Goal: Task Accomplishment & Management: Use online tool/utility

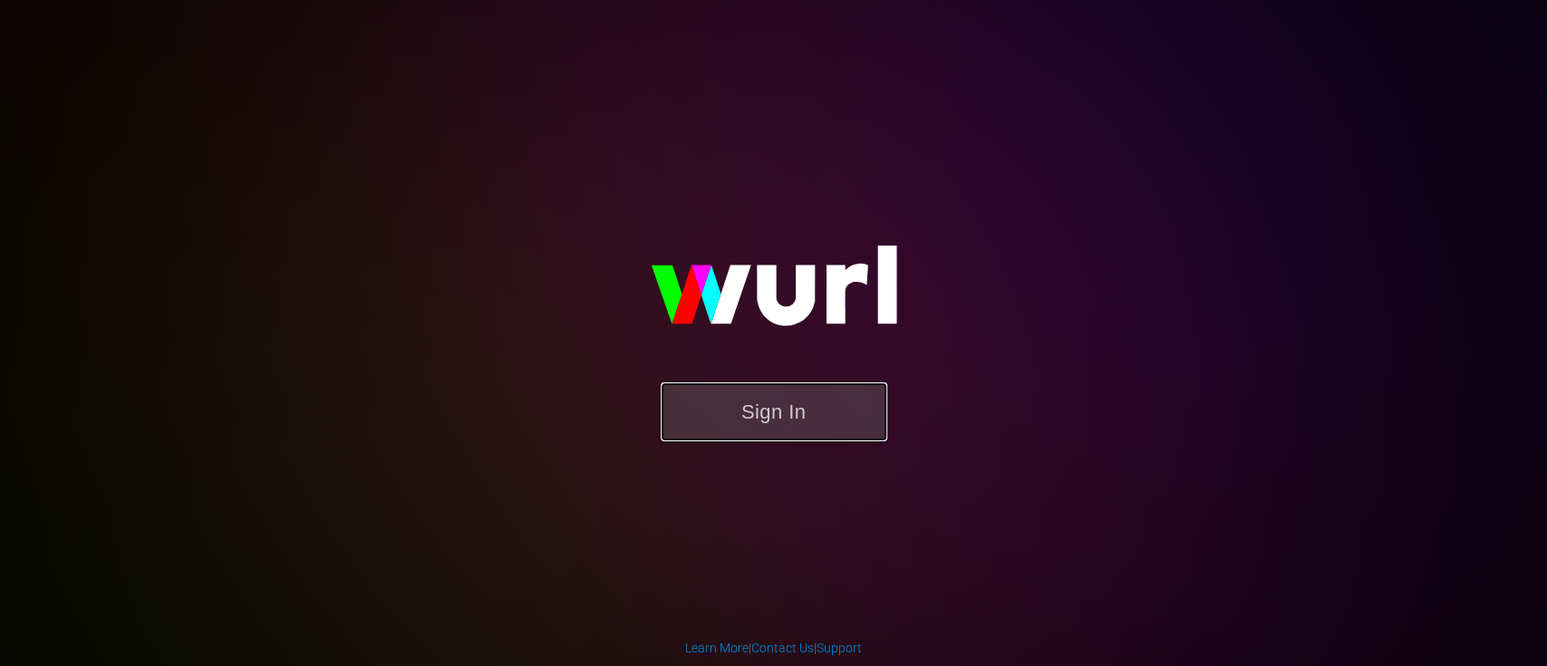
click at [804, 428] on button "Sign In" at bounding box center [774, 411] width 227 height 59
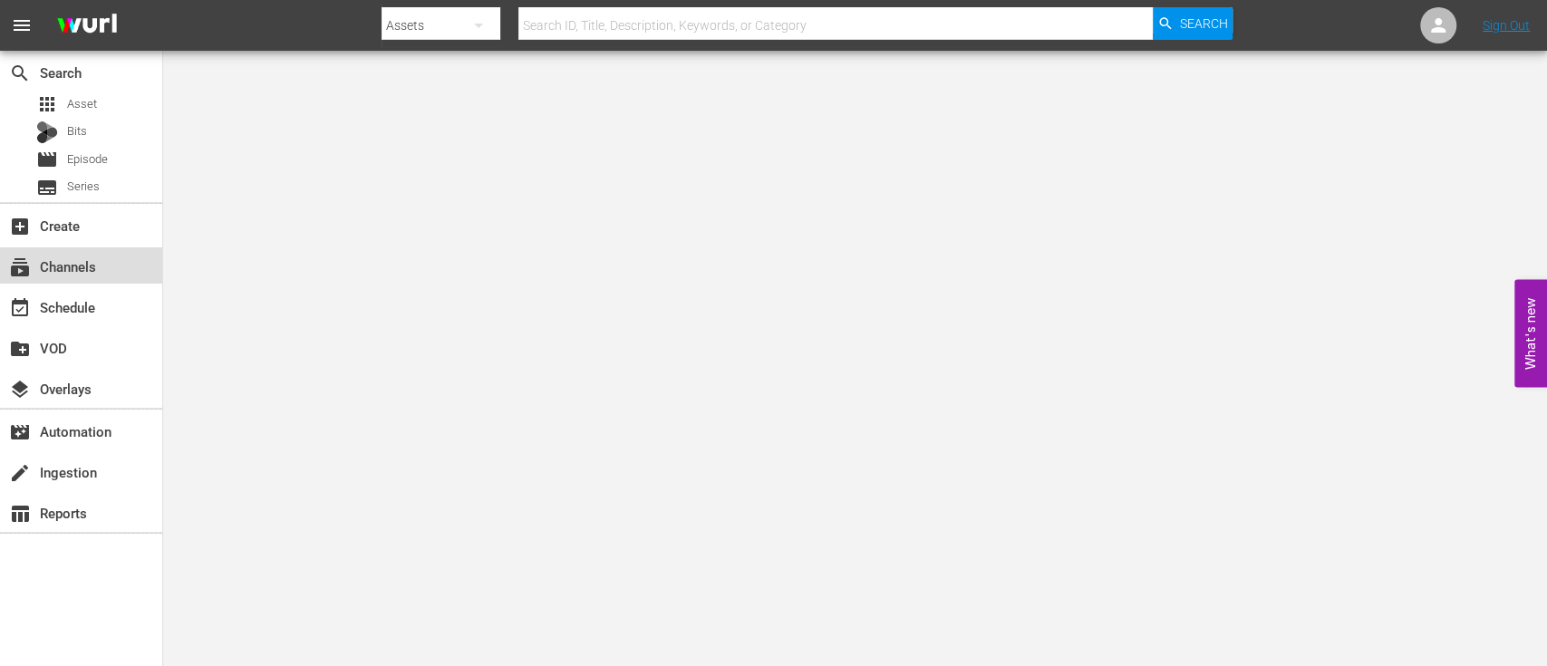
click at [80, 268] on div "subscriptions Channels" at bounding box center [50, 264] width 101 height 16
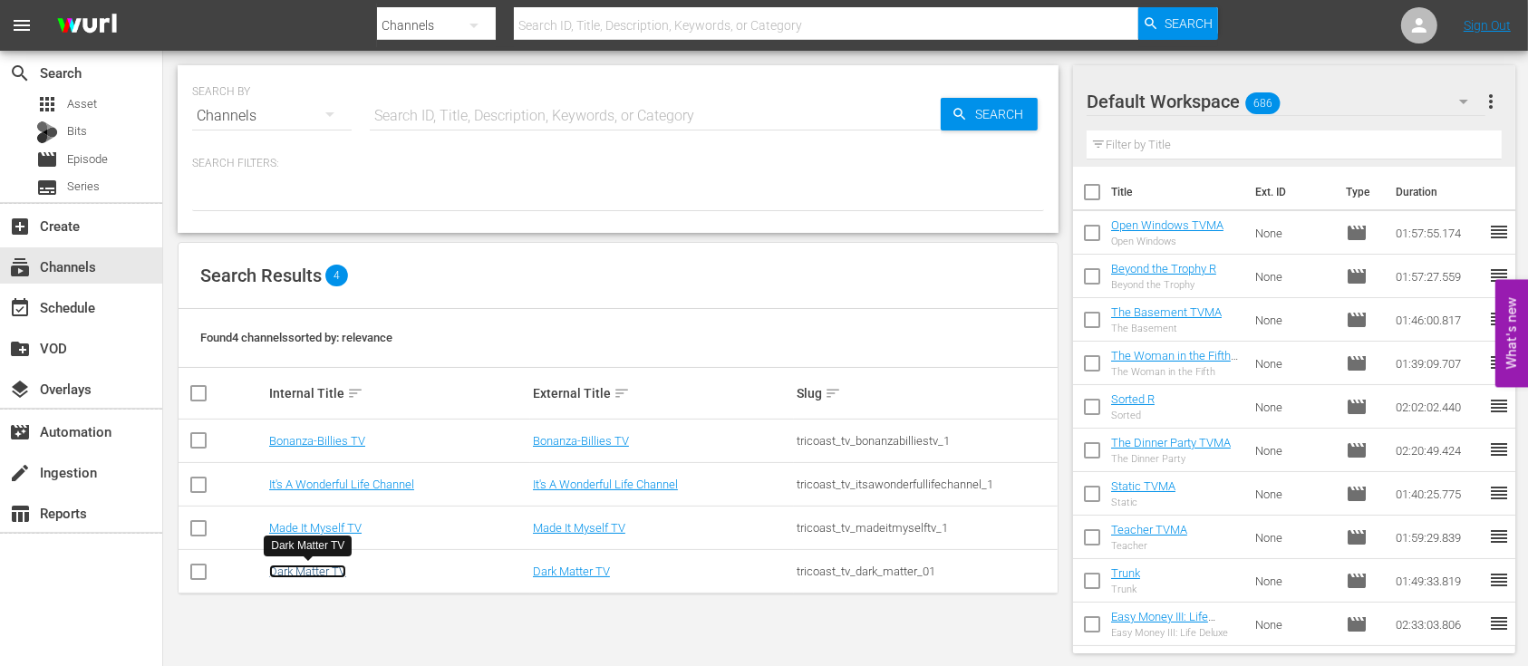
click at [295, 565] on link "Dark Matter TV" at bounding box center [307, 572] width 77 height 14
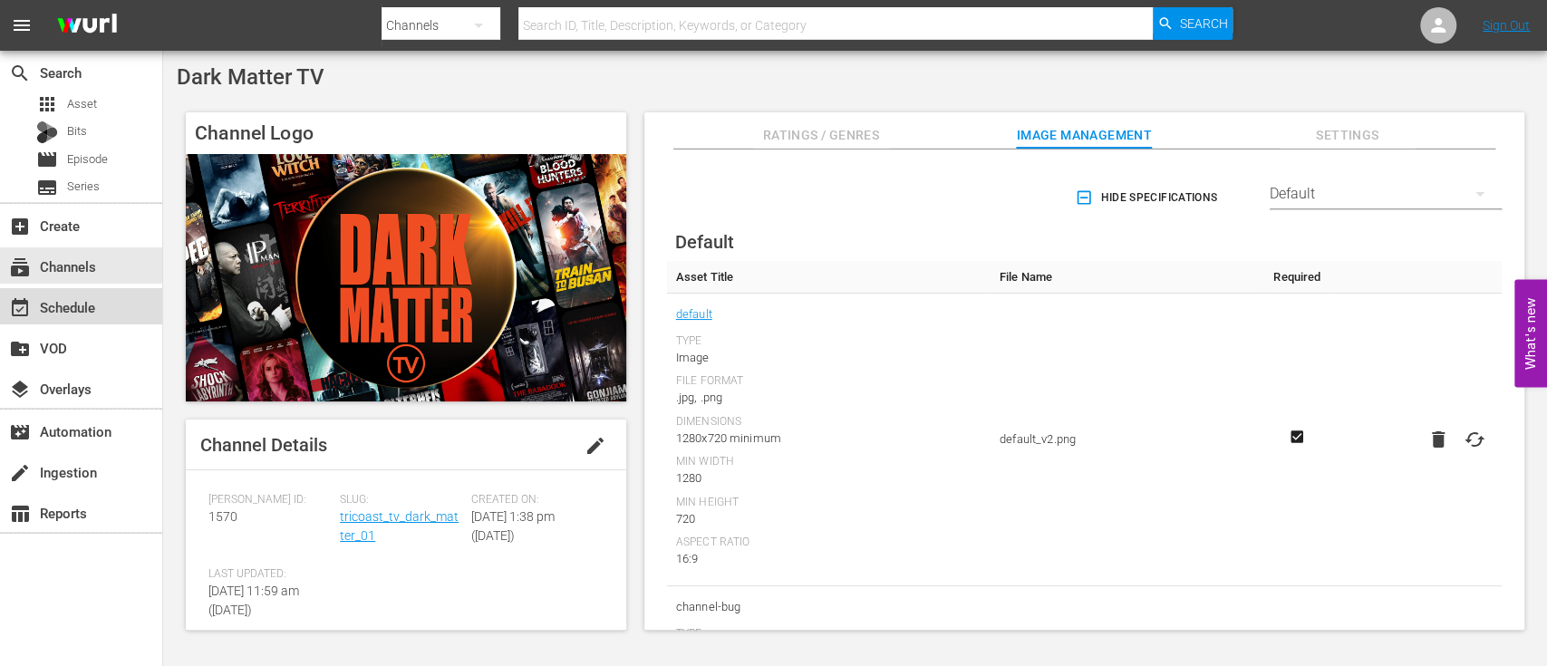
click at [76, 313] on div "event_available Schedule" at bounding box center [50, 304] width 101 height 16
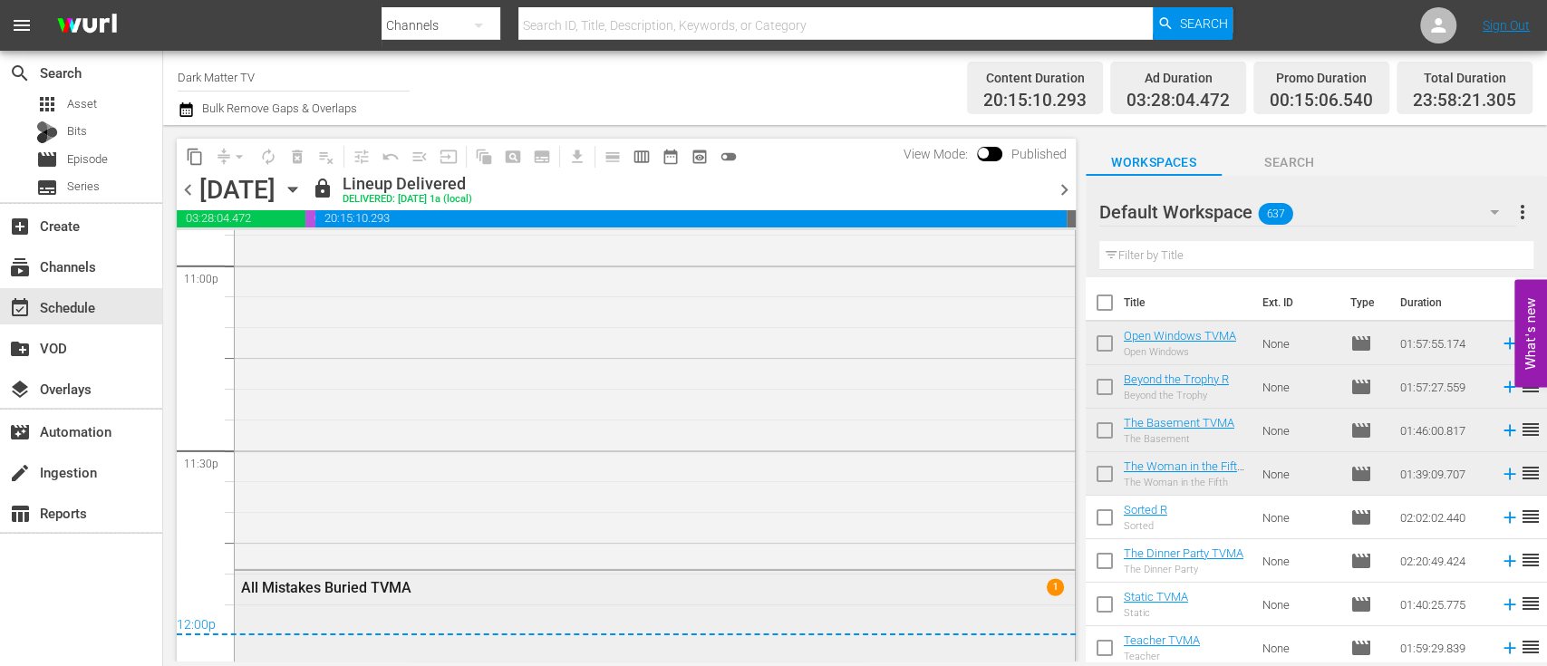
scroll to position [8638, 0]
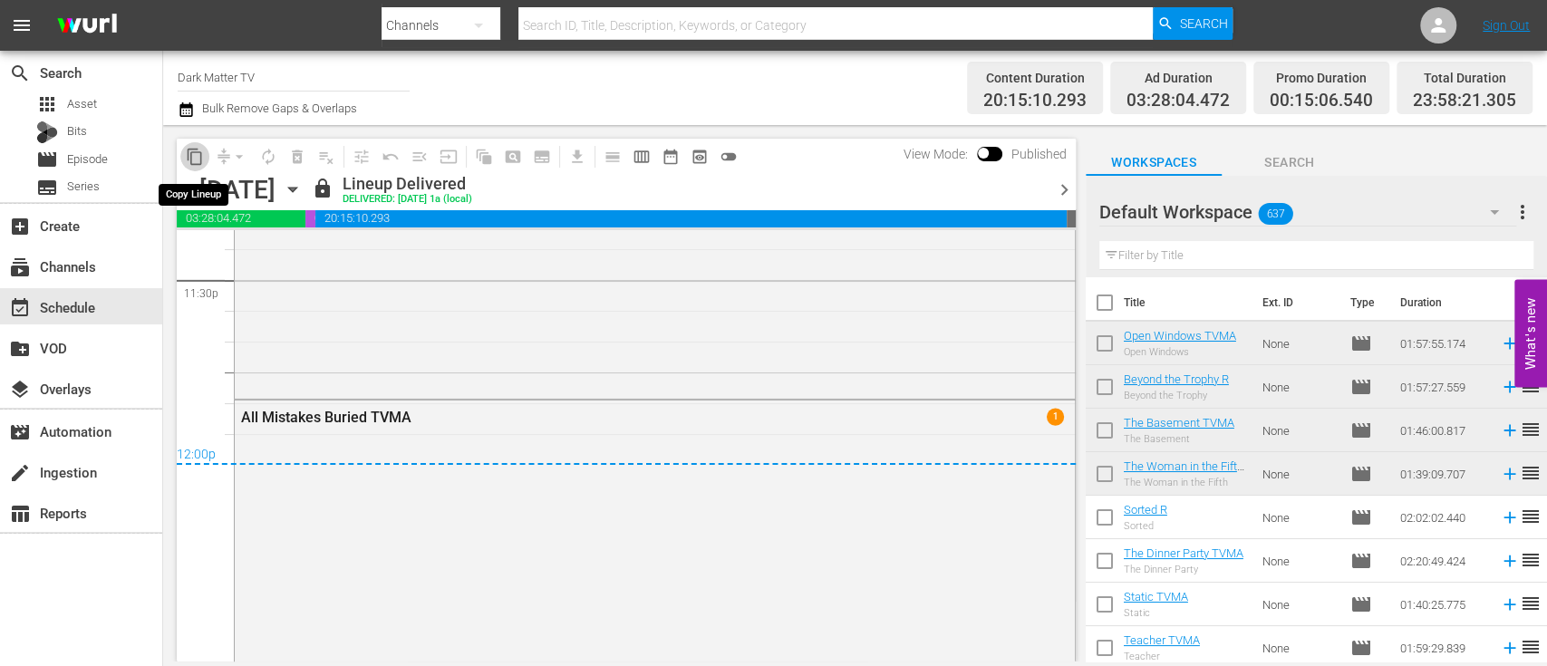
click at [188, 146] on button "content_copy" at bounding box center [194, 156] width 29 height 29
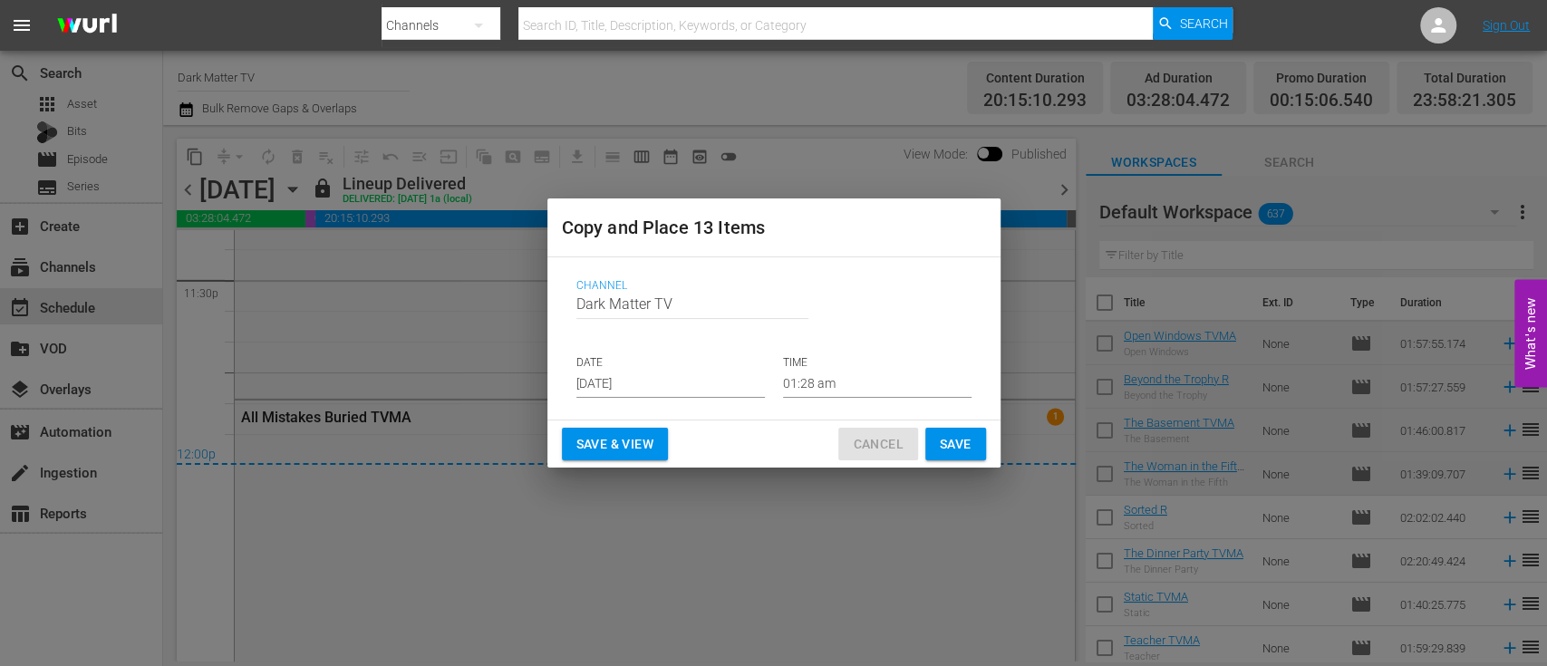
click at [897, 430] on button "Cancel" at bounding box center [877, 445] width 79 height 34
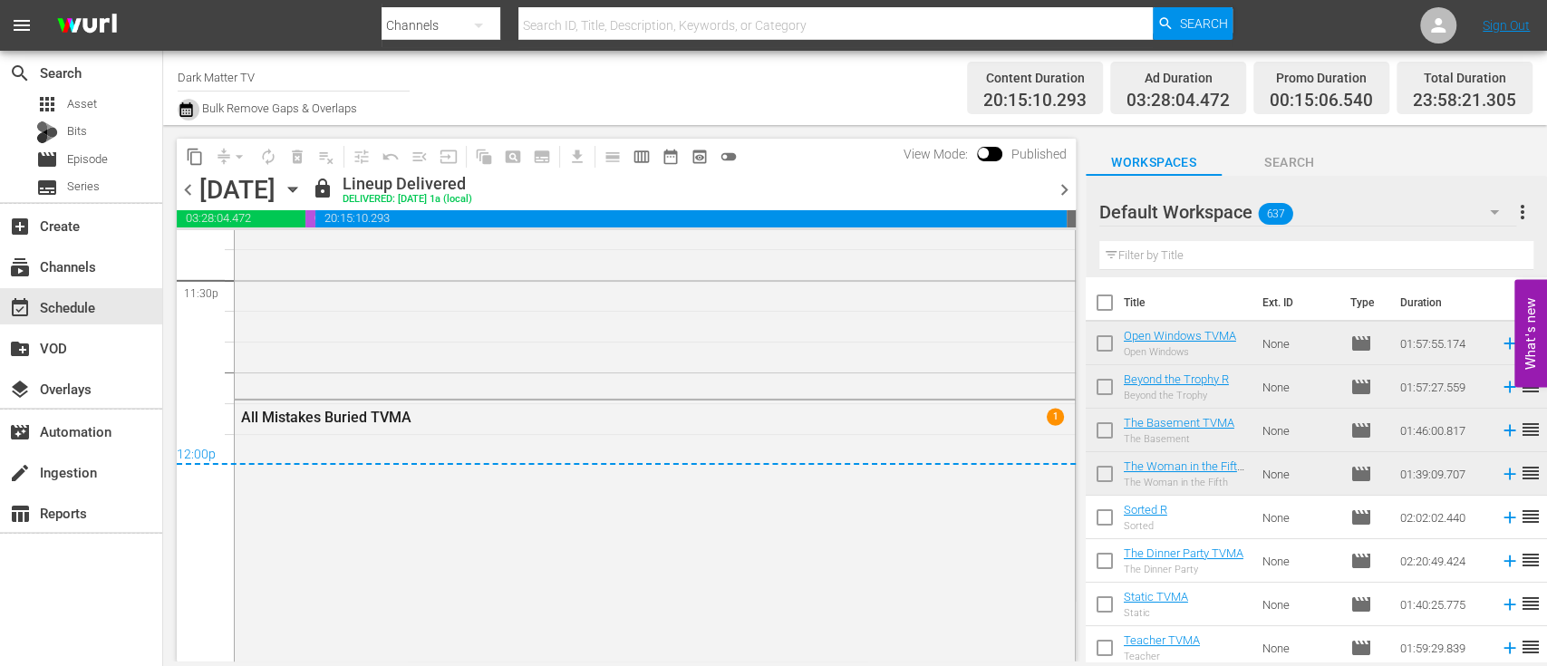
click at [188, 109] on icon "button" at bounding box center [186, 110] width 17 height 22
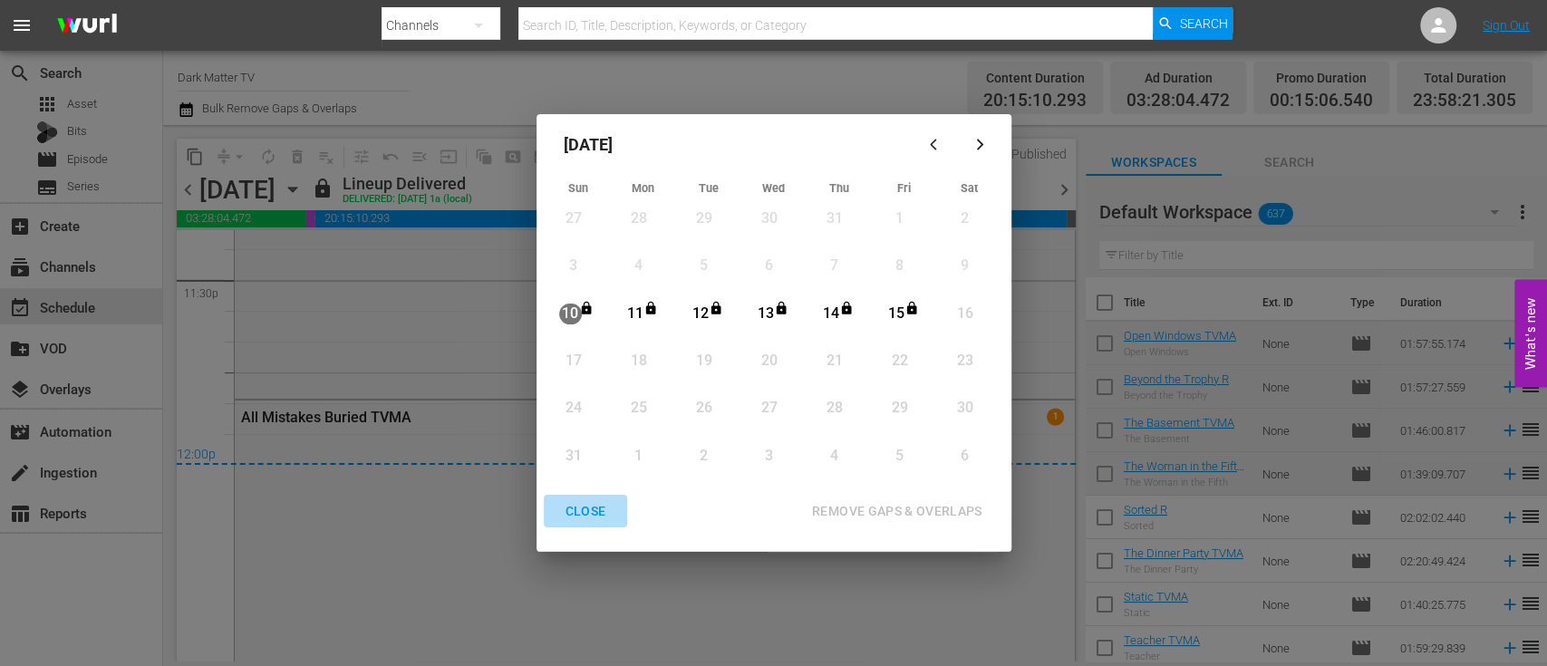
click at [586, 507] on div "CLOSE" at bounding box center [586, 511] width 70 height 23
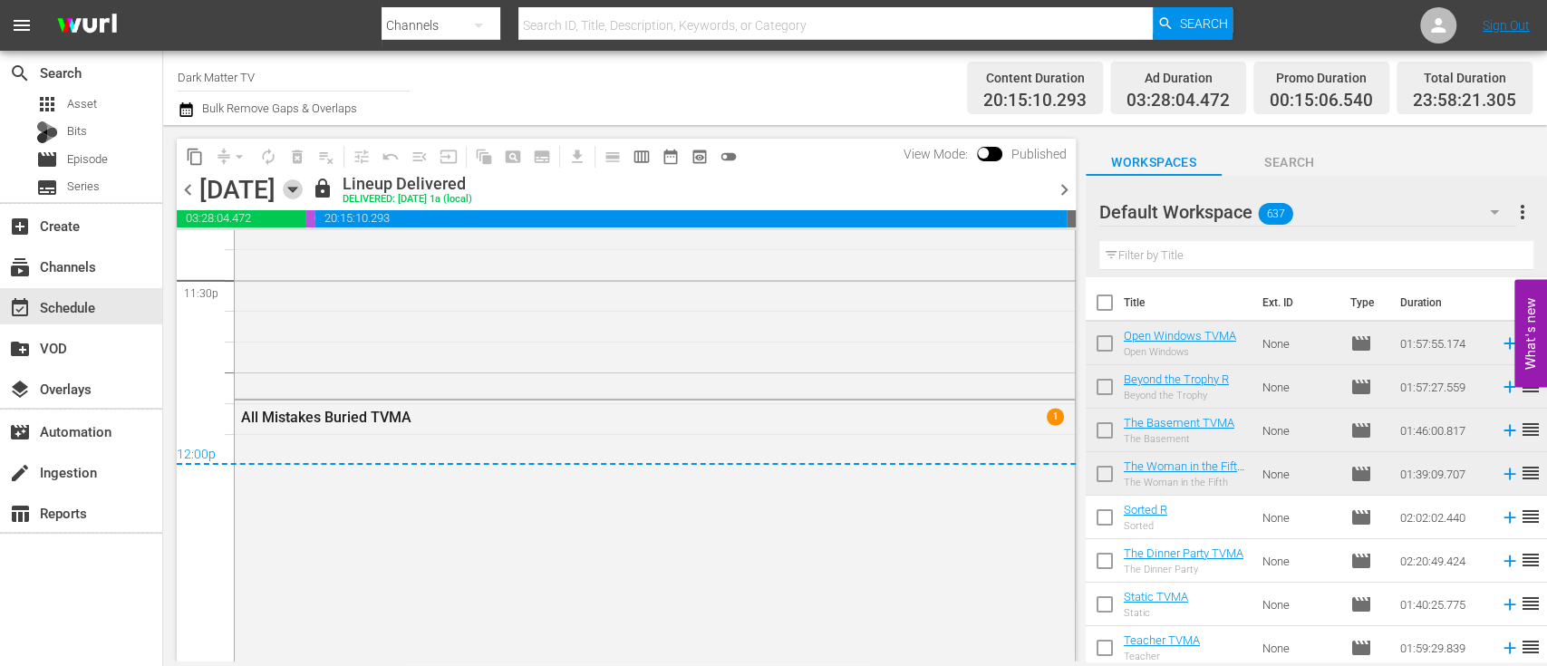
click at [303, 195] on icon "button" at bounding box center [293, 189] width 20 height 20
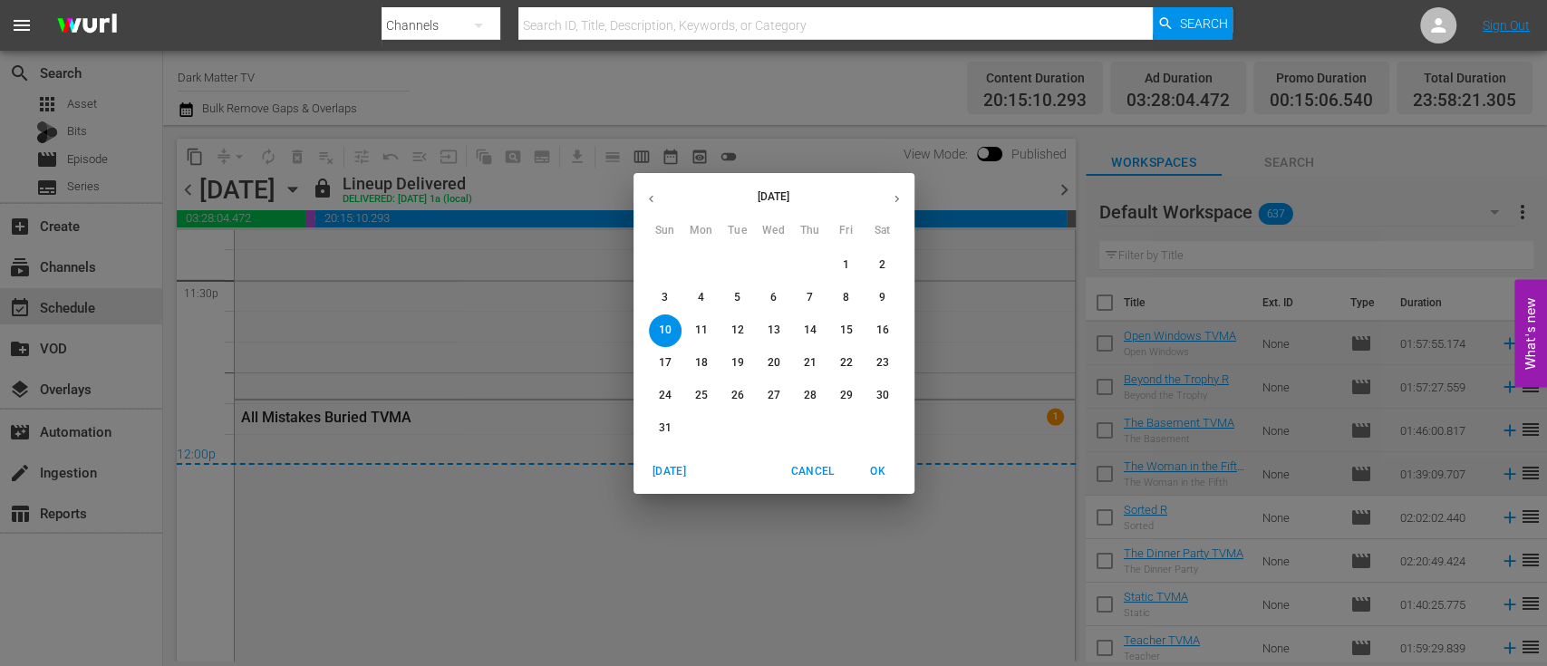
click at [806, 324] on p "14" at bounding box center [809, 330] width 13 height 15
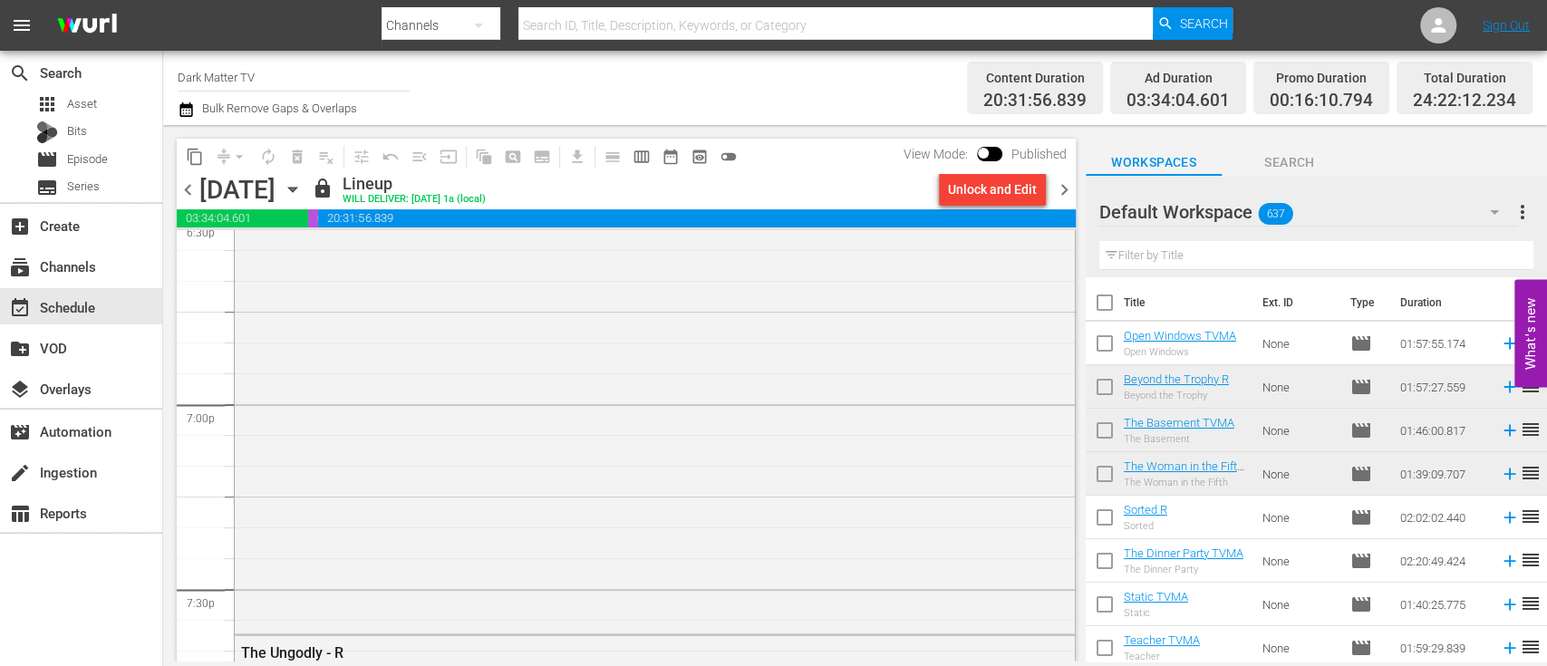
scroll to position [6813, 0]
click at [1067, 188] on span "chevron_right" at bounding box center [1064, 190] width 23 height 23
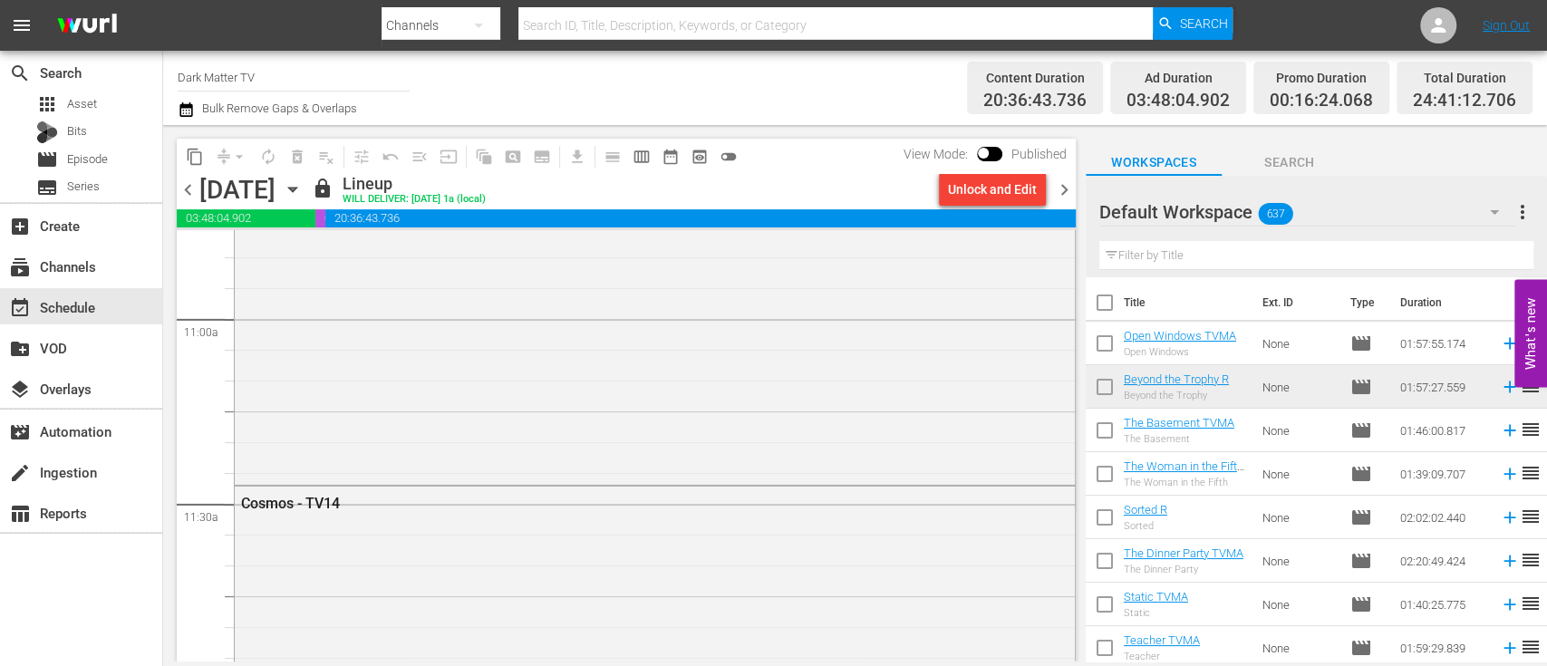
scroll to position [3782, 0]
click at [1065, 190] on span "chevron_right" at bounding box center [1064, 190] width 23 height 23
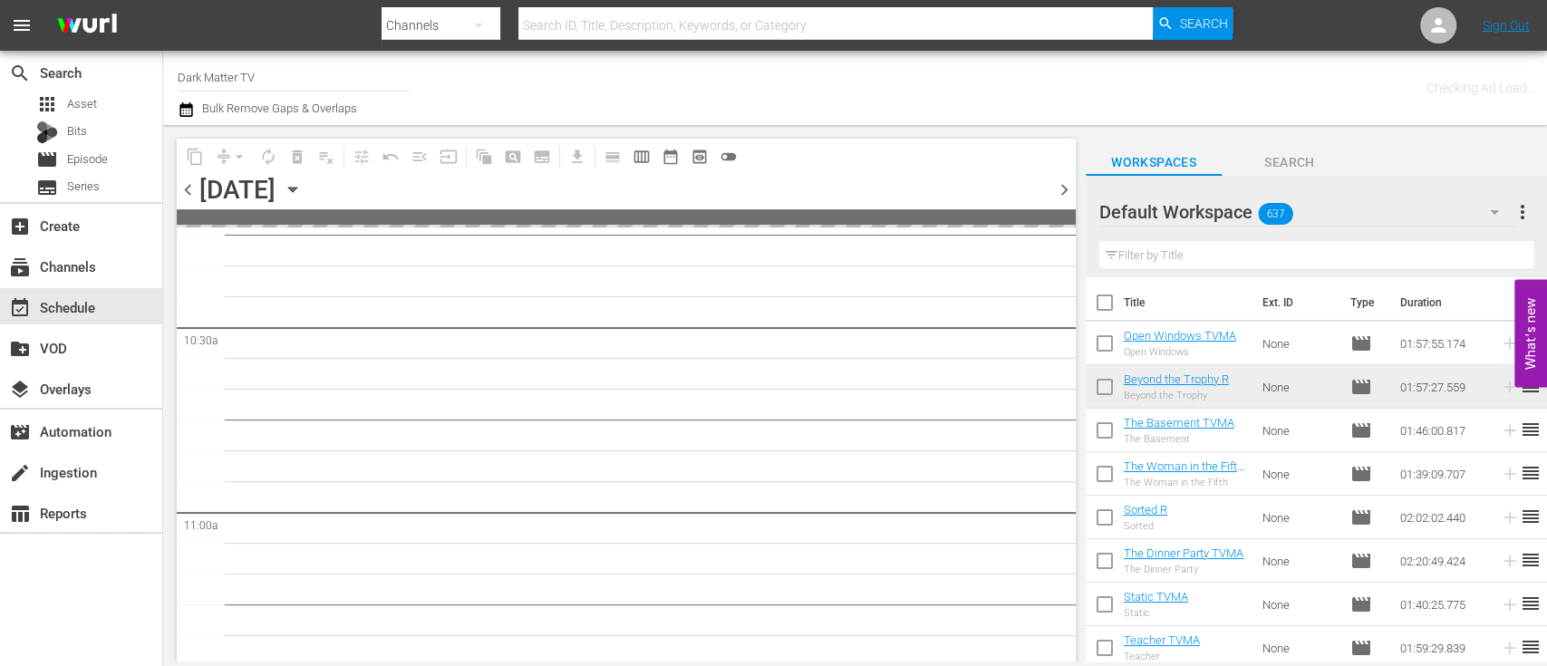
scroll to position [3998, 0]
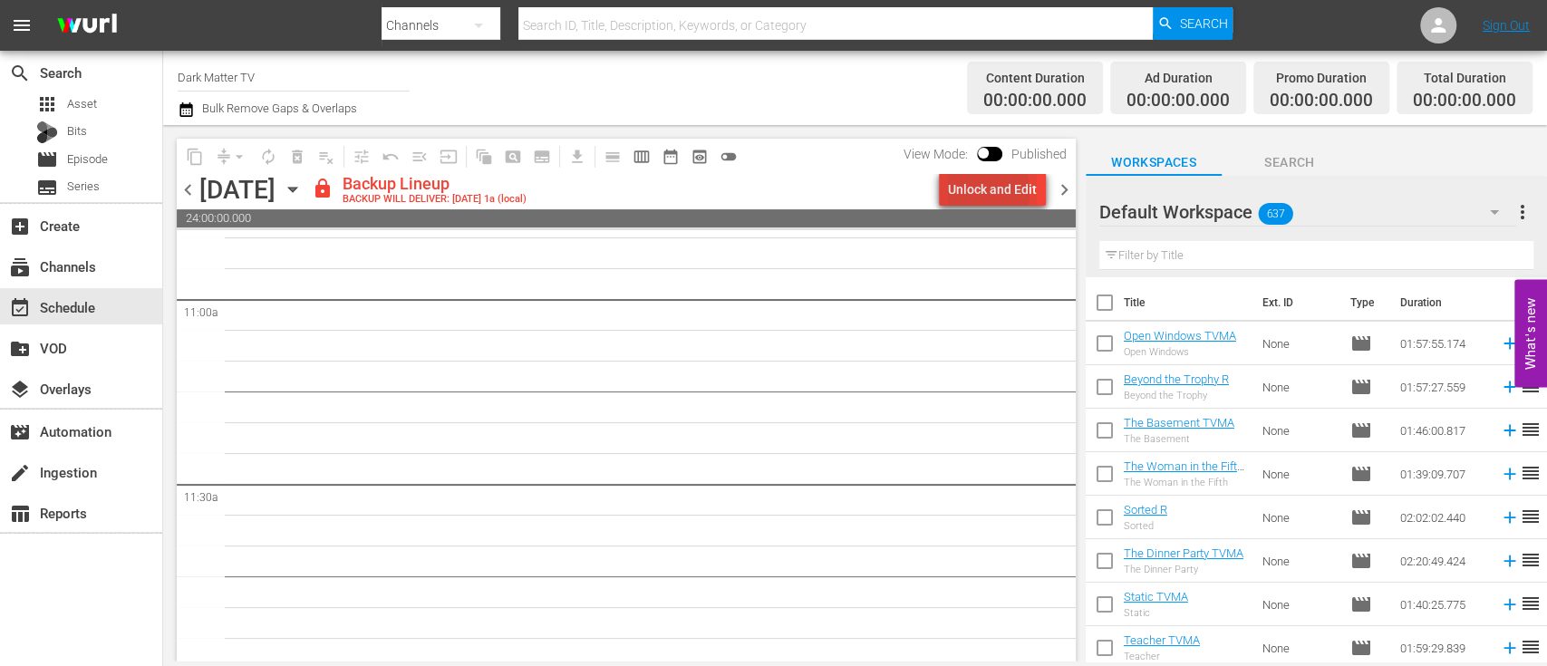
click at [979, 191] on div "Unlock and Edit" at bounding box center [992, 189] width 89 height 33
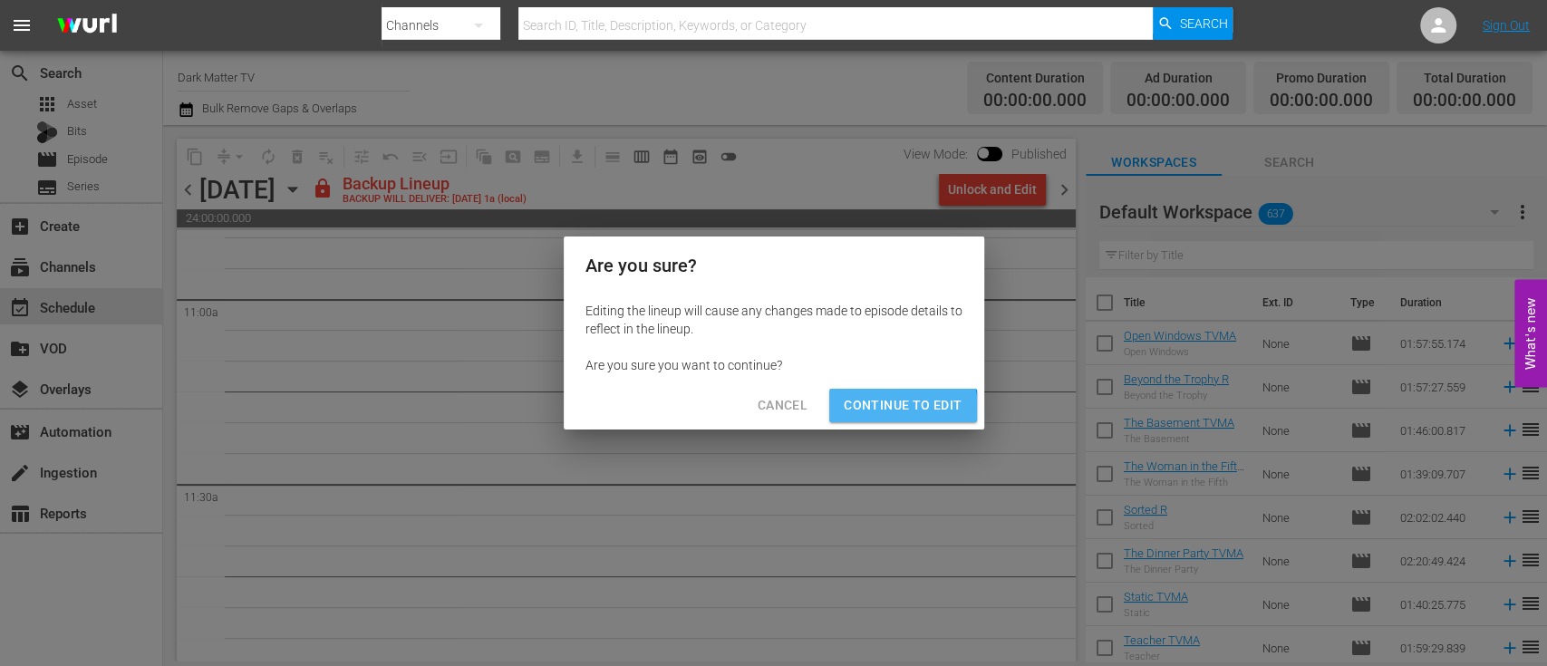
click at [889, 410] on span "Continue to Edit" at bounding box center [903, 405] width 118 height 23
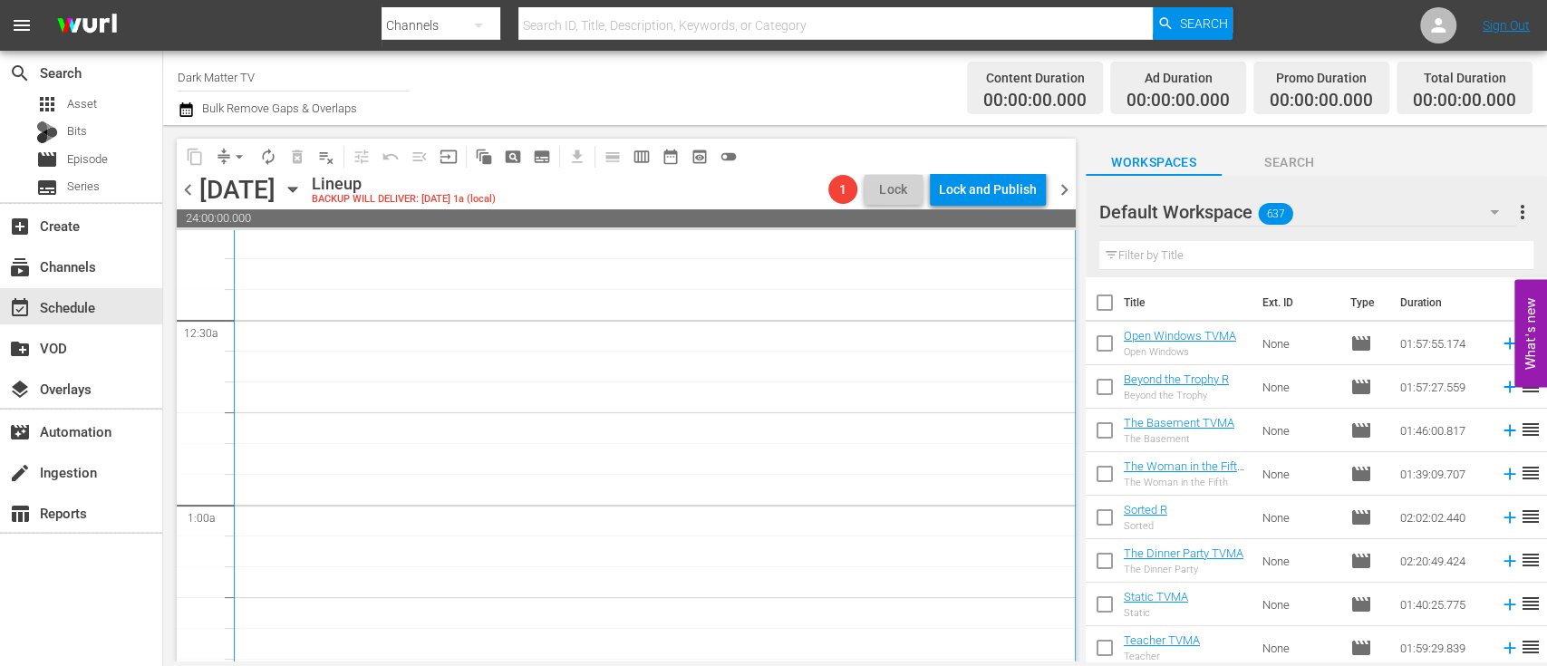
scroll to position [0, 0]
click at [303, 193] on icon "button" at bounding box center [293, 189] width 20 height 20
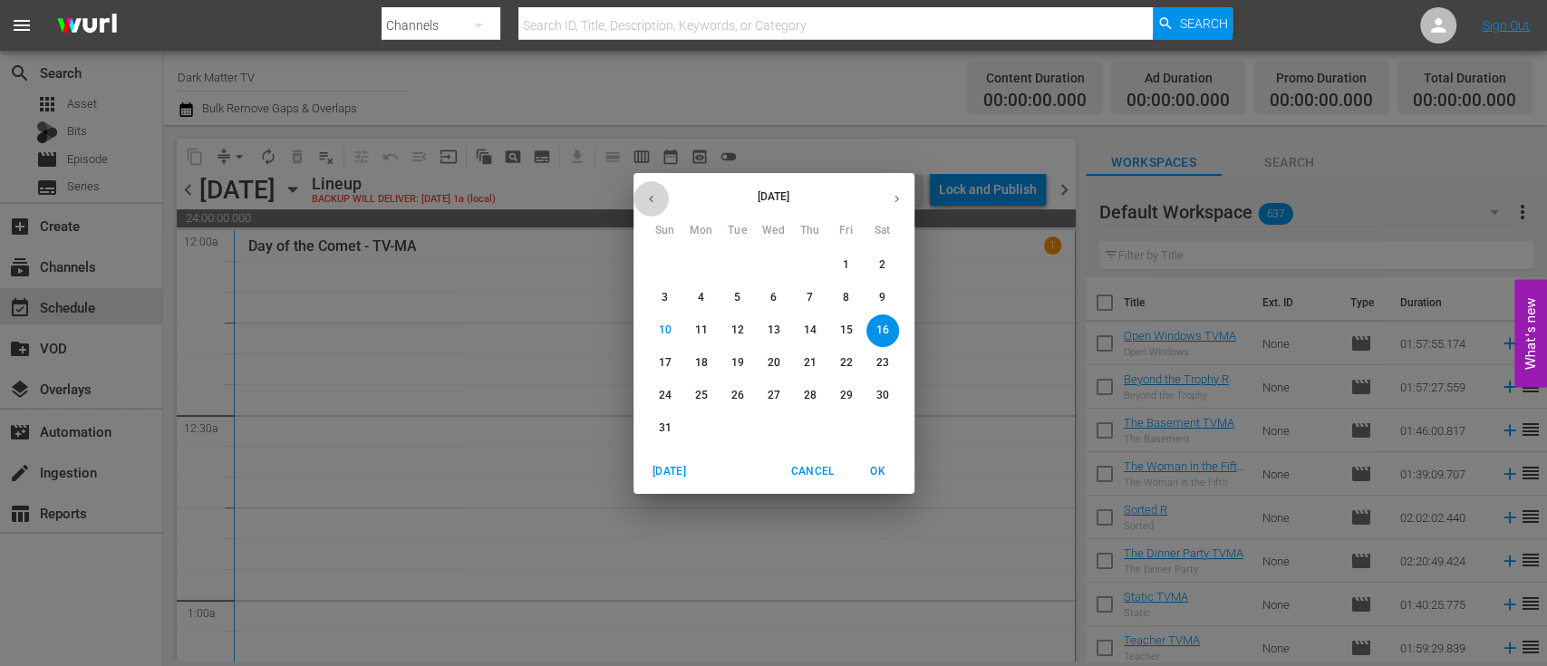
click at [652, 203] on icon "button" at bounding box center [651, 199] width 14 height 14
click at [879, 272] on p "7" at bounding box center [882, 264] width 6 height 15
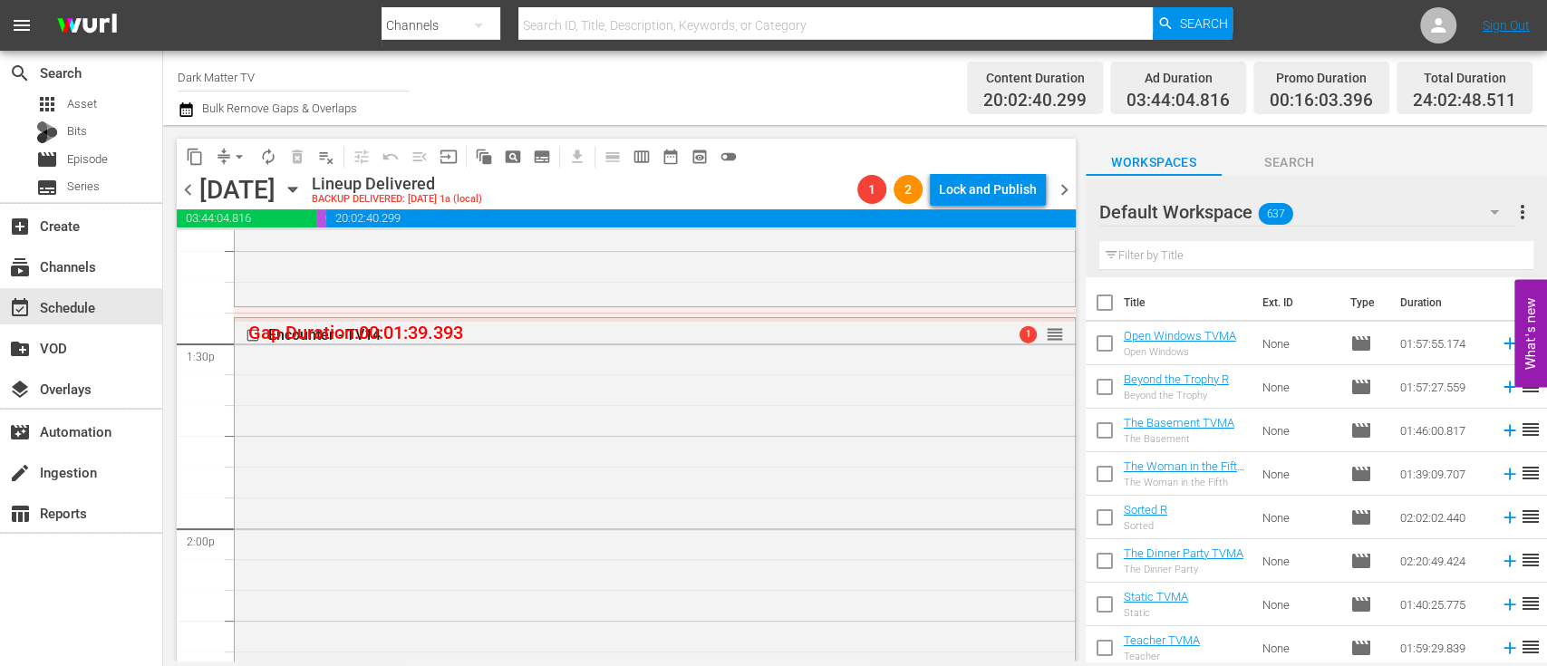
scroll to position [4877, 0]
click at [195, 160] on span "content_copy" at bounding box center [195, 157] width 18 height 18
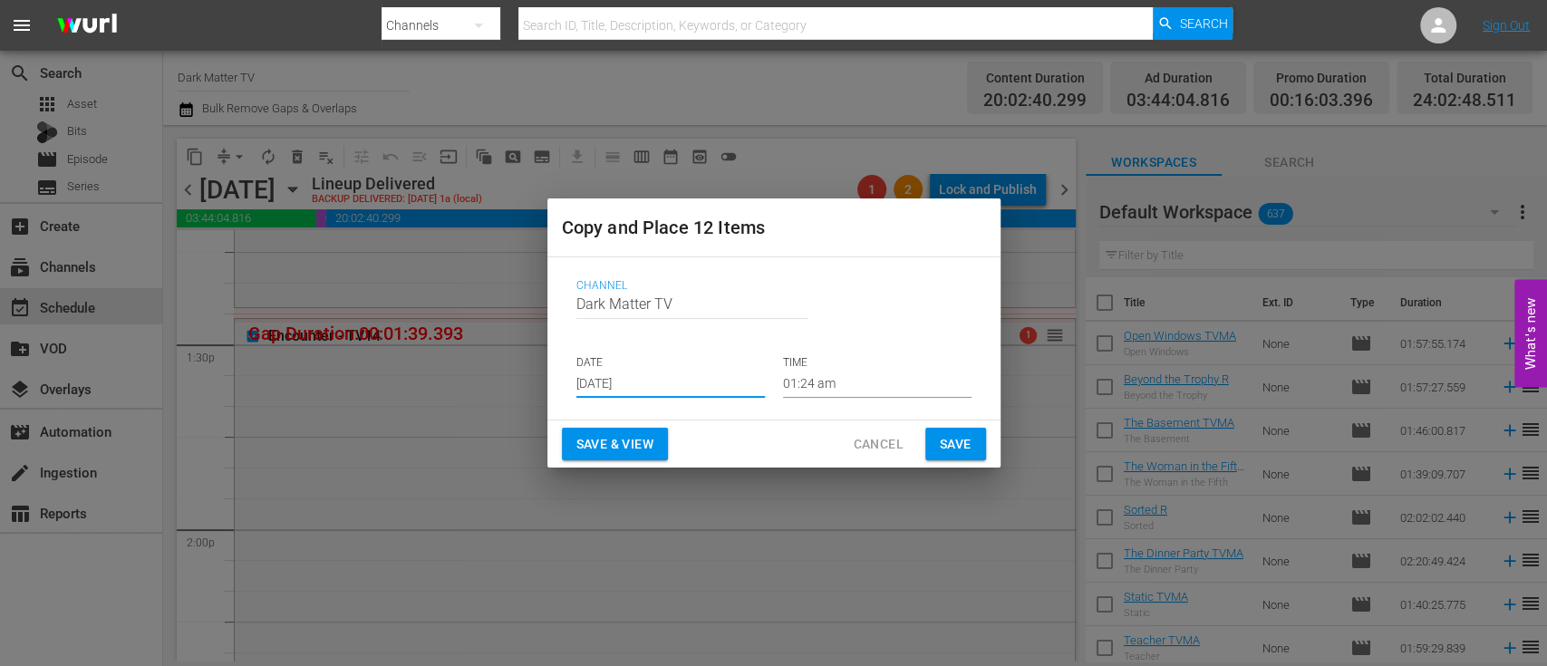
click at [692, 376] on input "[DATE]" at bounding box center [670, 384] width 188 height 27
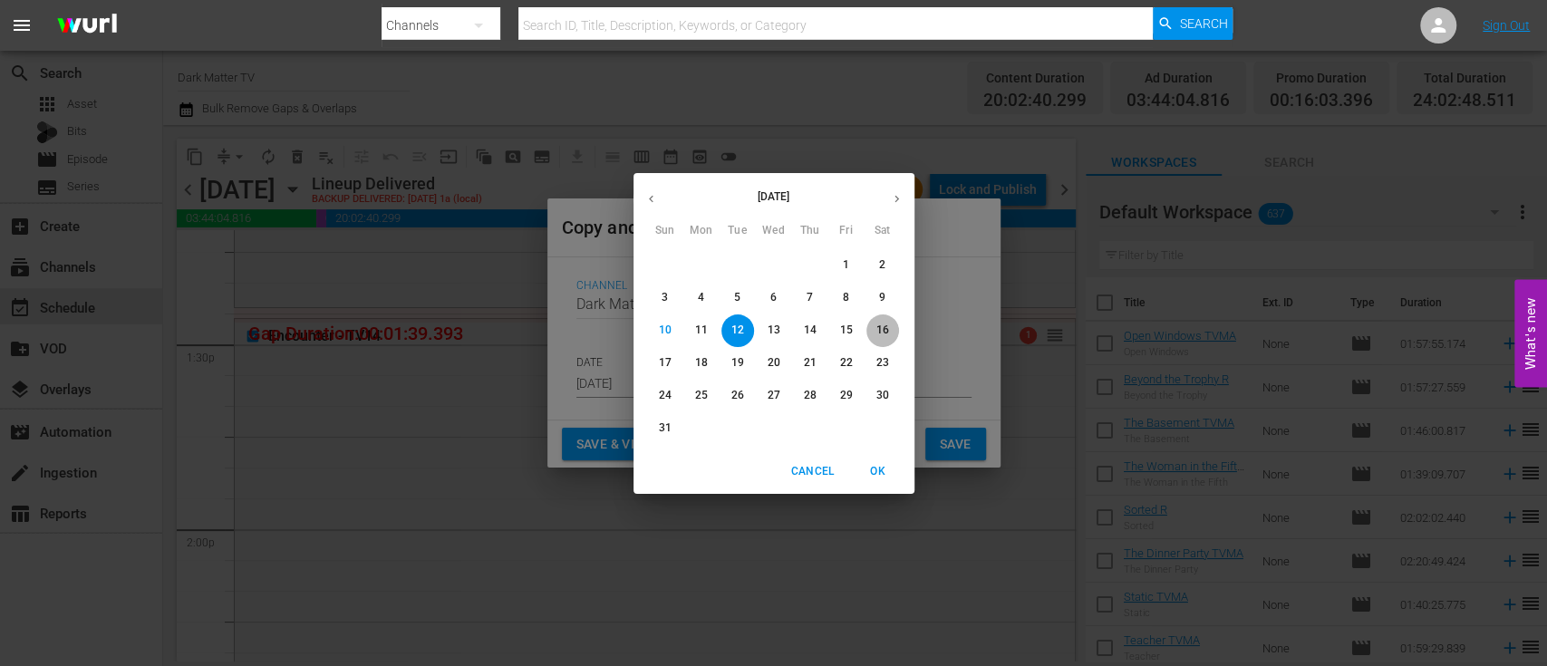
click at [894, 329] on span "16" at bounding box center [882, 330] width 33 height 15
type input "[DATE]"
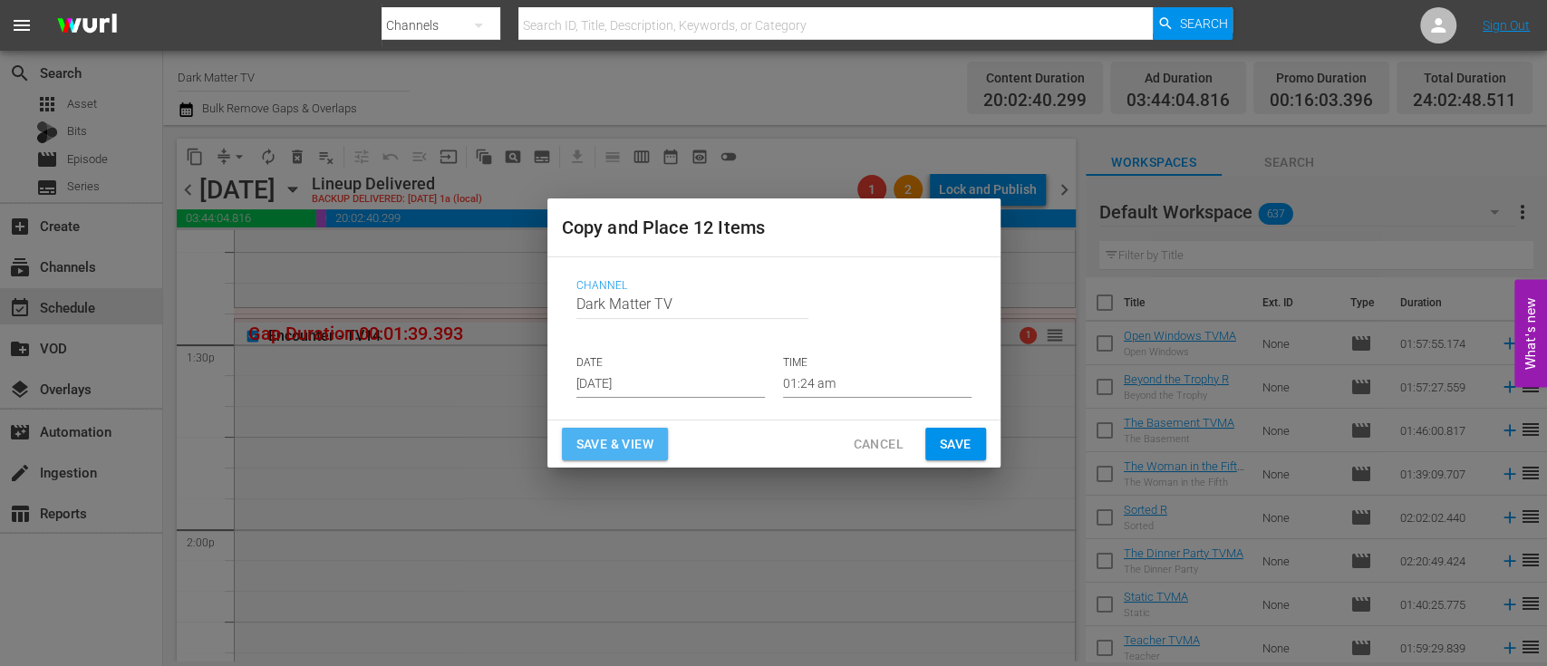
click at [603, 449] on span "Save & View" at bounding box center [614, 444] width 77 height 23
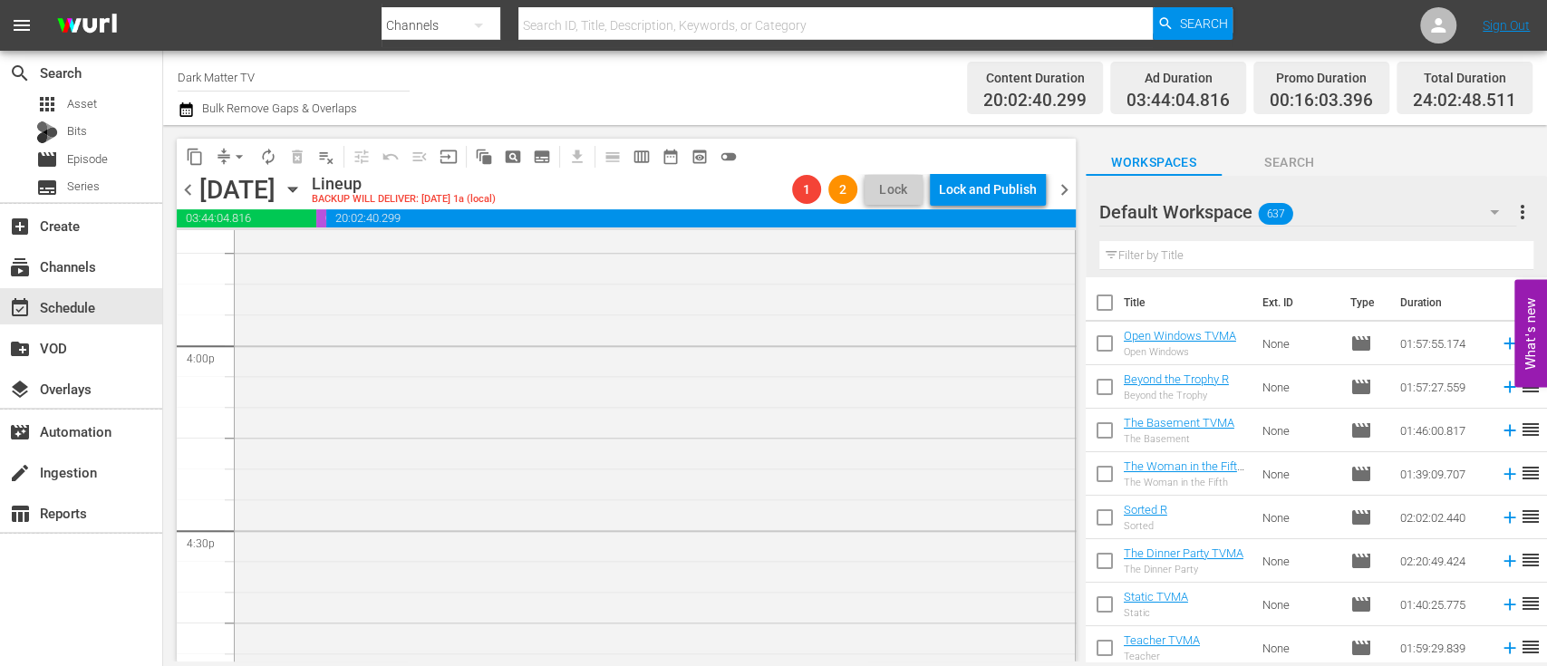
scroll to position [5816, 0]
click at [1210, 251] on input "text" at bounding box center [1316, 255] width 434 height 29
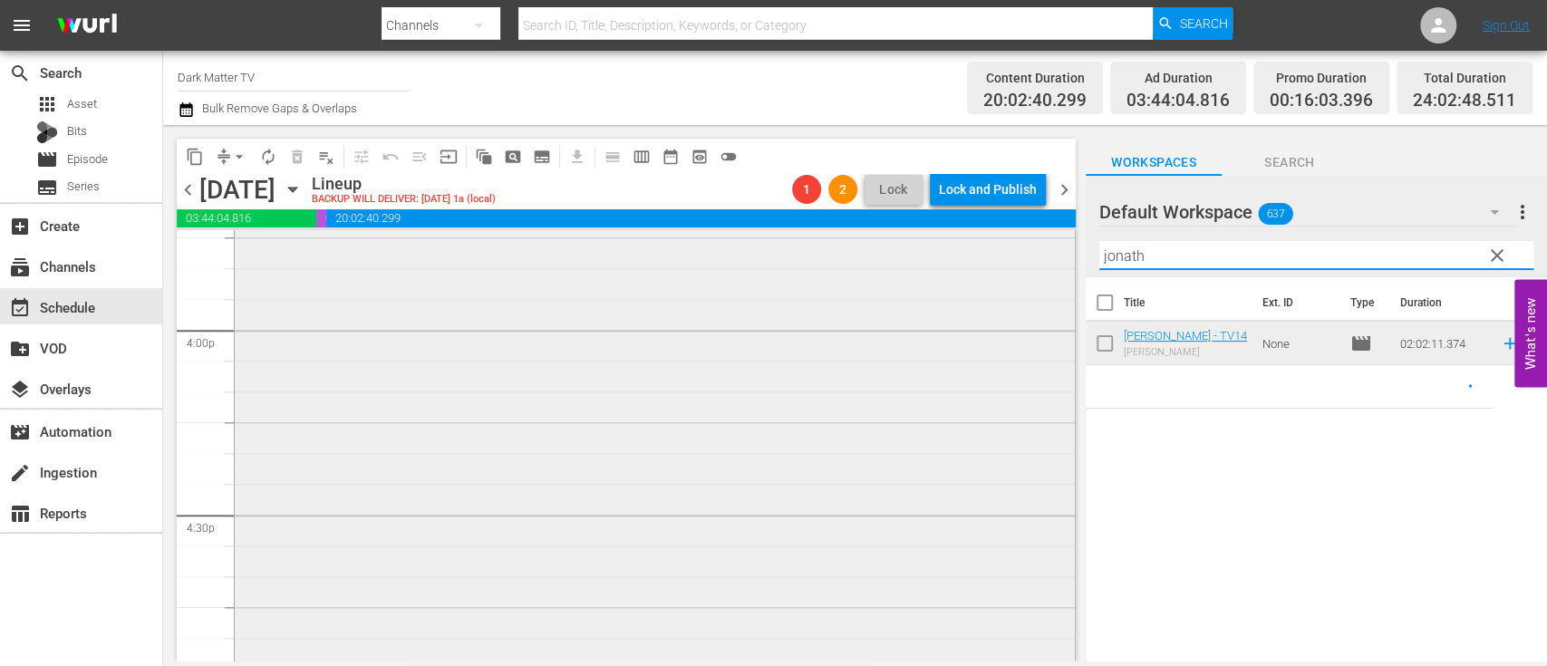
drag, startPoint x: 1210, startPoint y: 251, endPoint x: 1044, endPoint y: 236, distance: 166.5
click at [1044, 236] on div "content_copy compress arrow_drop_down autorenew_outlined delete_forever_outline…" at bounding box center [855, 393] width 1384 height 536
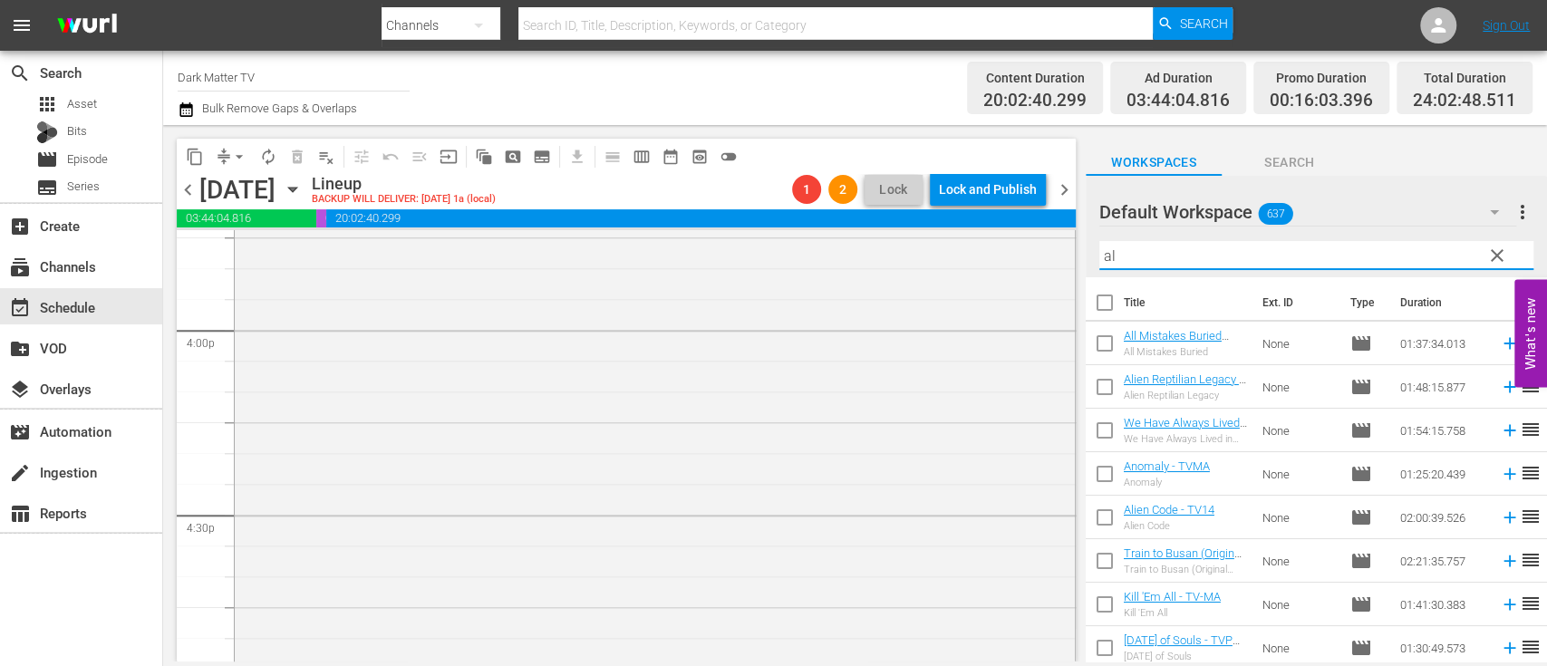
type input "a"
click at [1173, 259] on input "text" at bounding box center [1316, 255] width 434 height 29
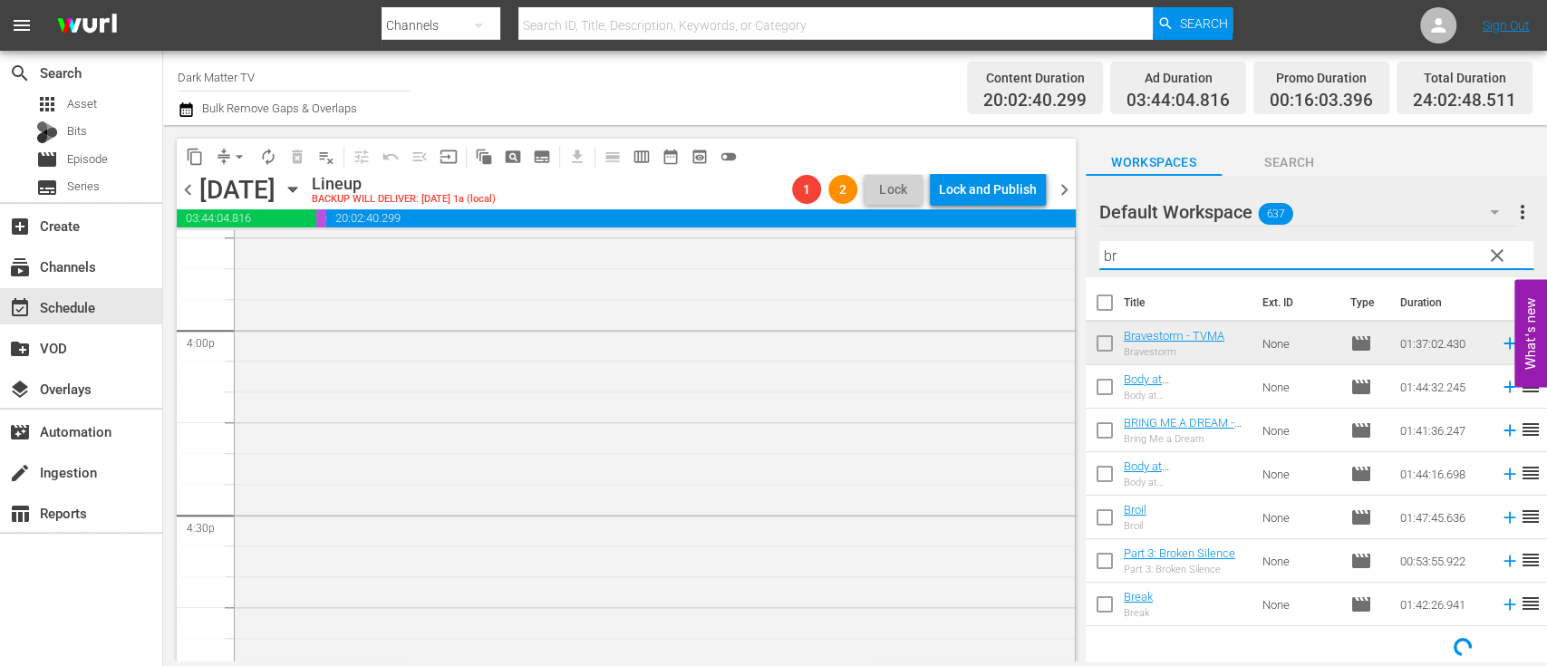
type input "b"
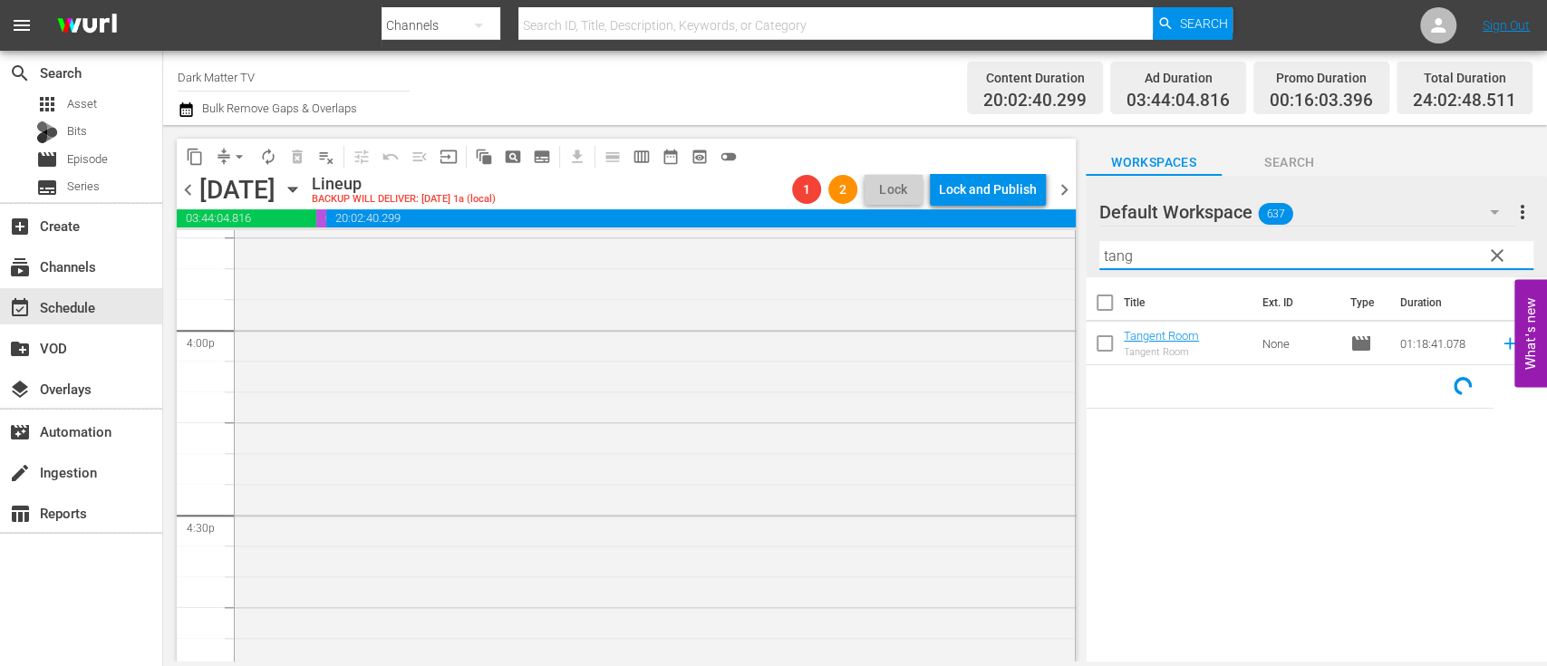
click at [1173, 259] on input "tang" at bounding box center [1316, 255] width 434 height 29
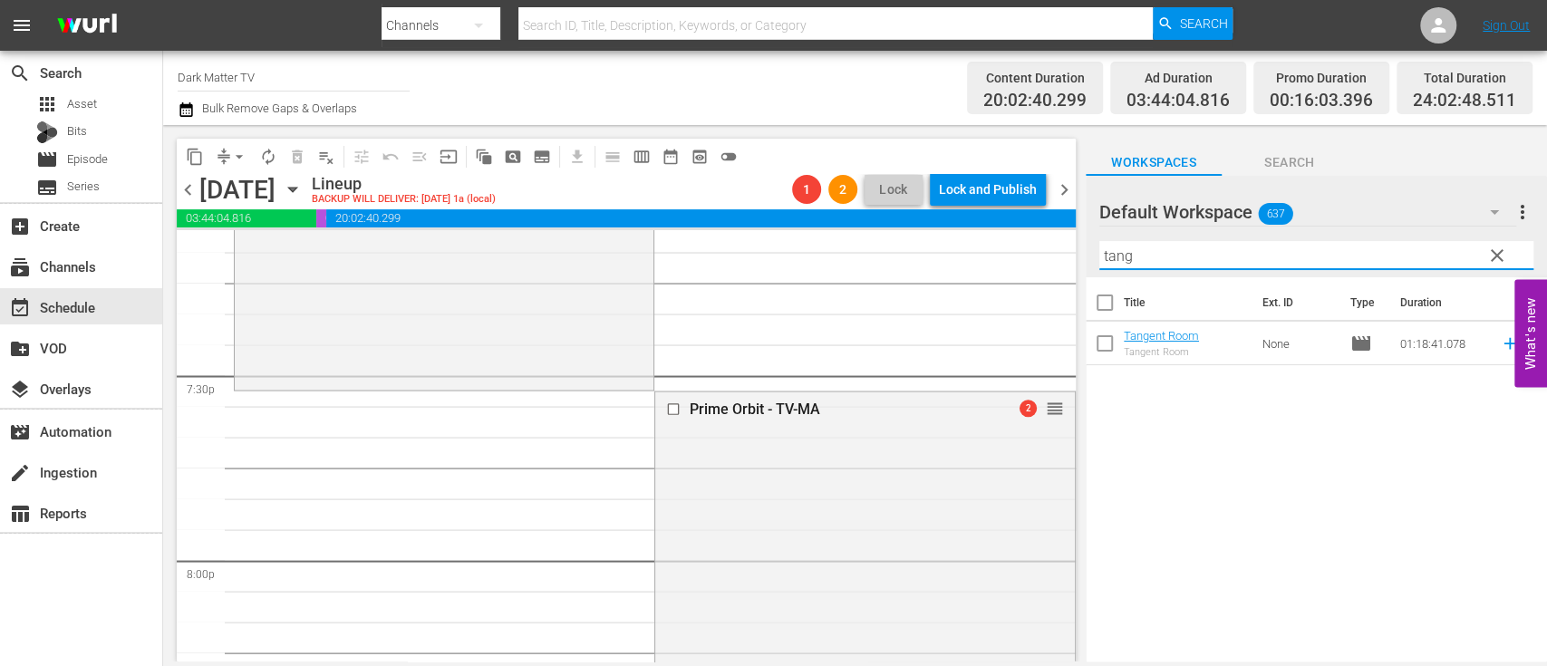
scroll to position [7063, 0]
type input "tang"
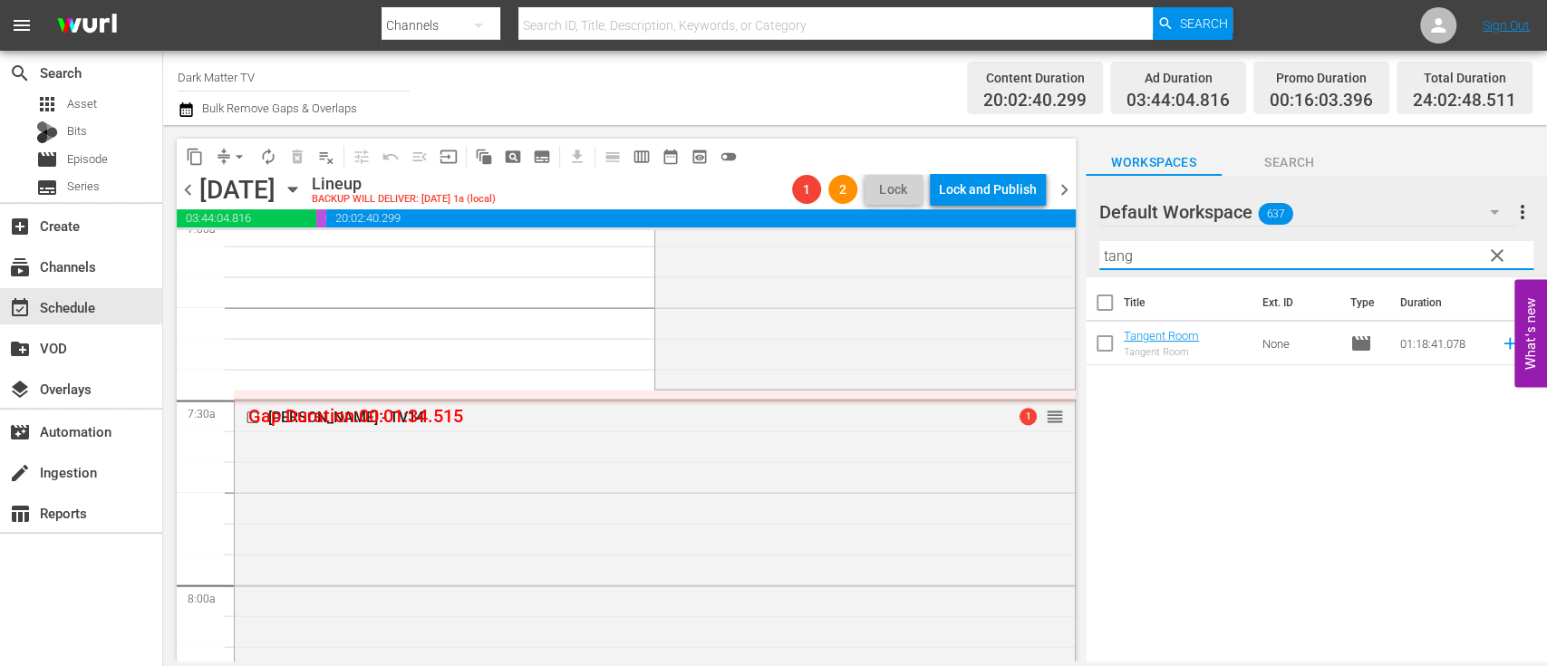
scroll to position [2603, 0]
click at [239, 157] on span "arrow_drop_down" at bounding box center [239, 157] width 18 height 18
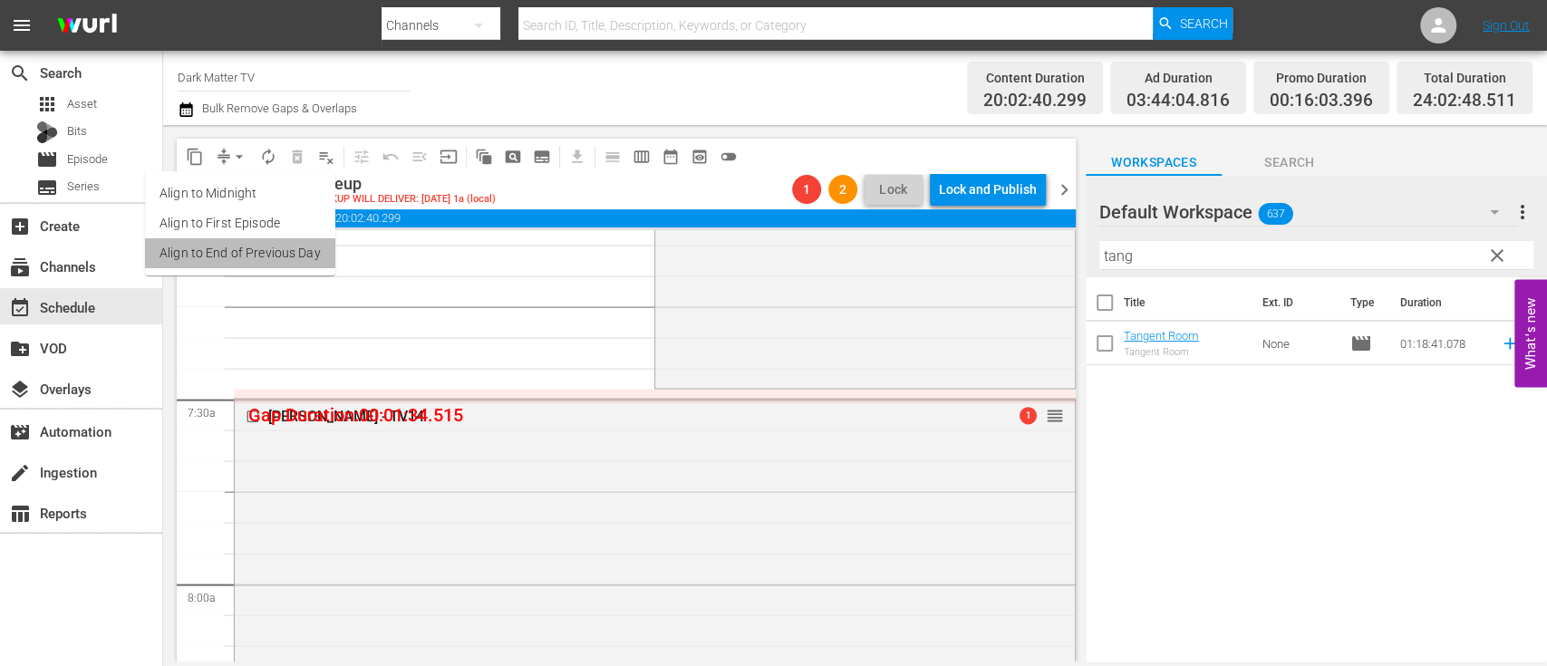
click at [242, 256] on li "Align to End of Previous Day" at bounding box center [240, 253] width 190 height 30
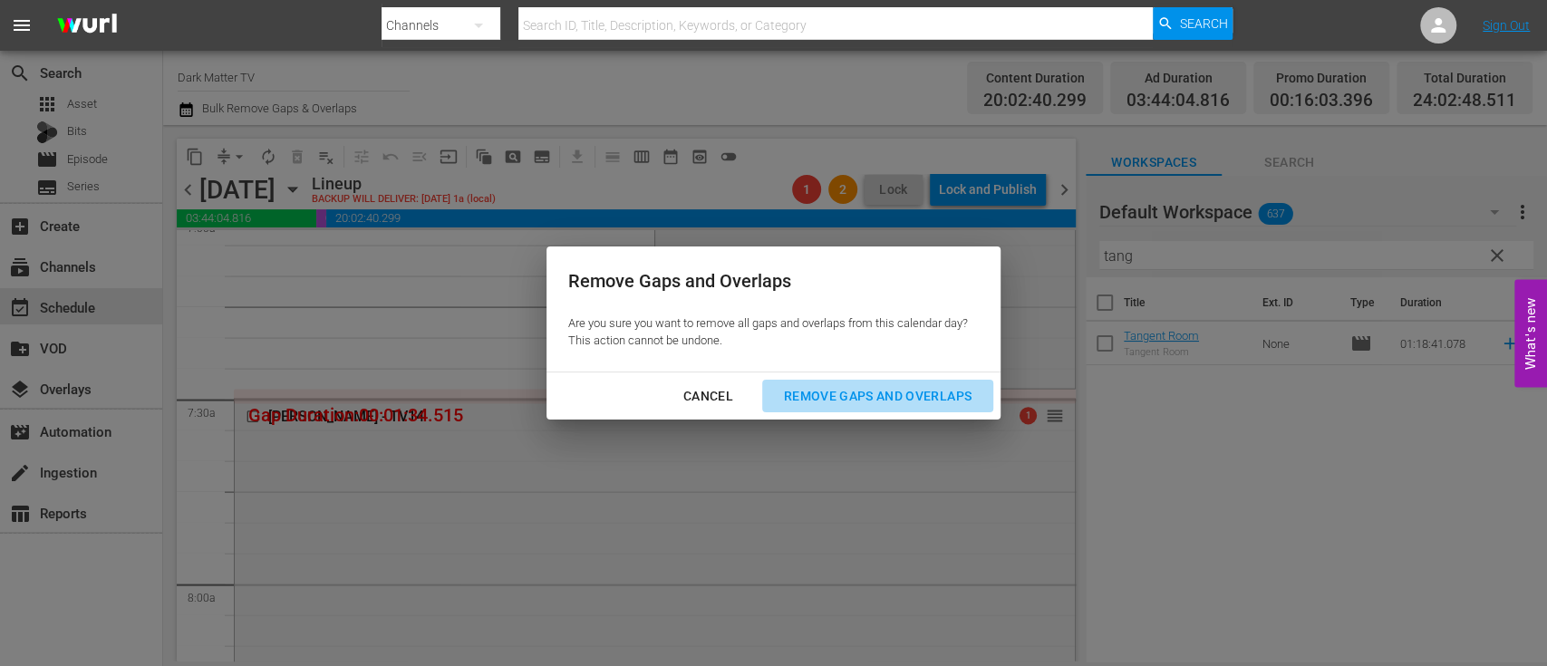
click at [882, 389] on div "Remove Gaps and Overlaps" at bounding box center [877, 396] width 217 height 23
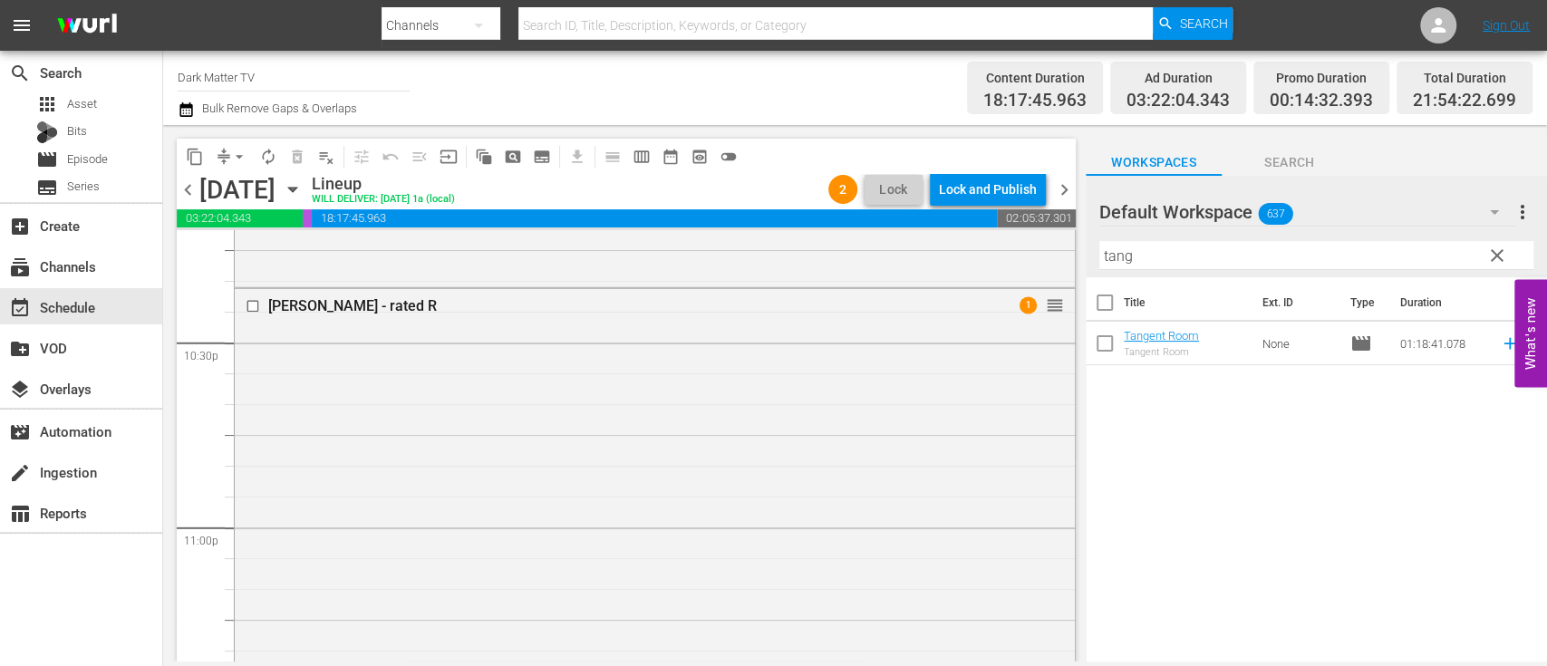
scroll to position [8560, 0]
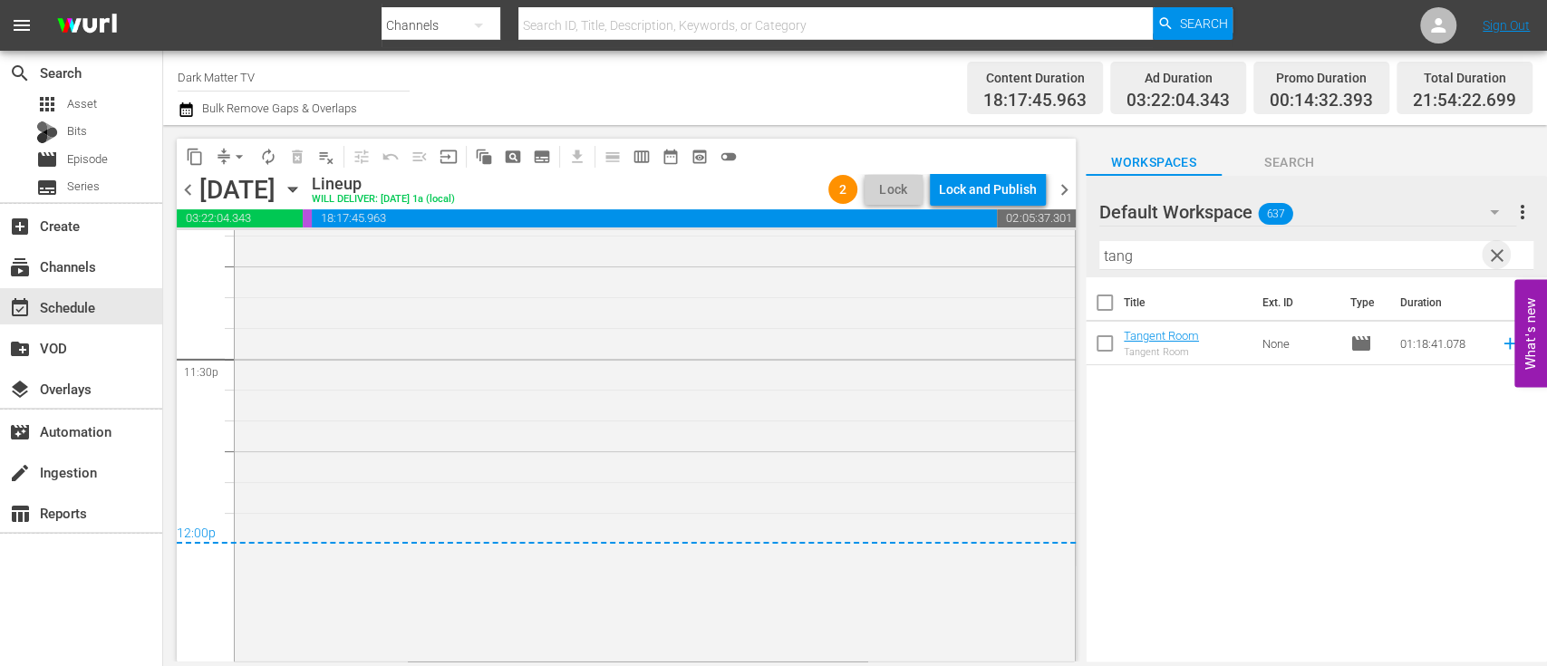
click at [1496, 257] on span "clear" at bounding box center [1497, 256] width 22 height 22
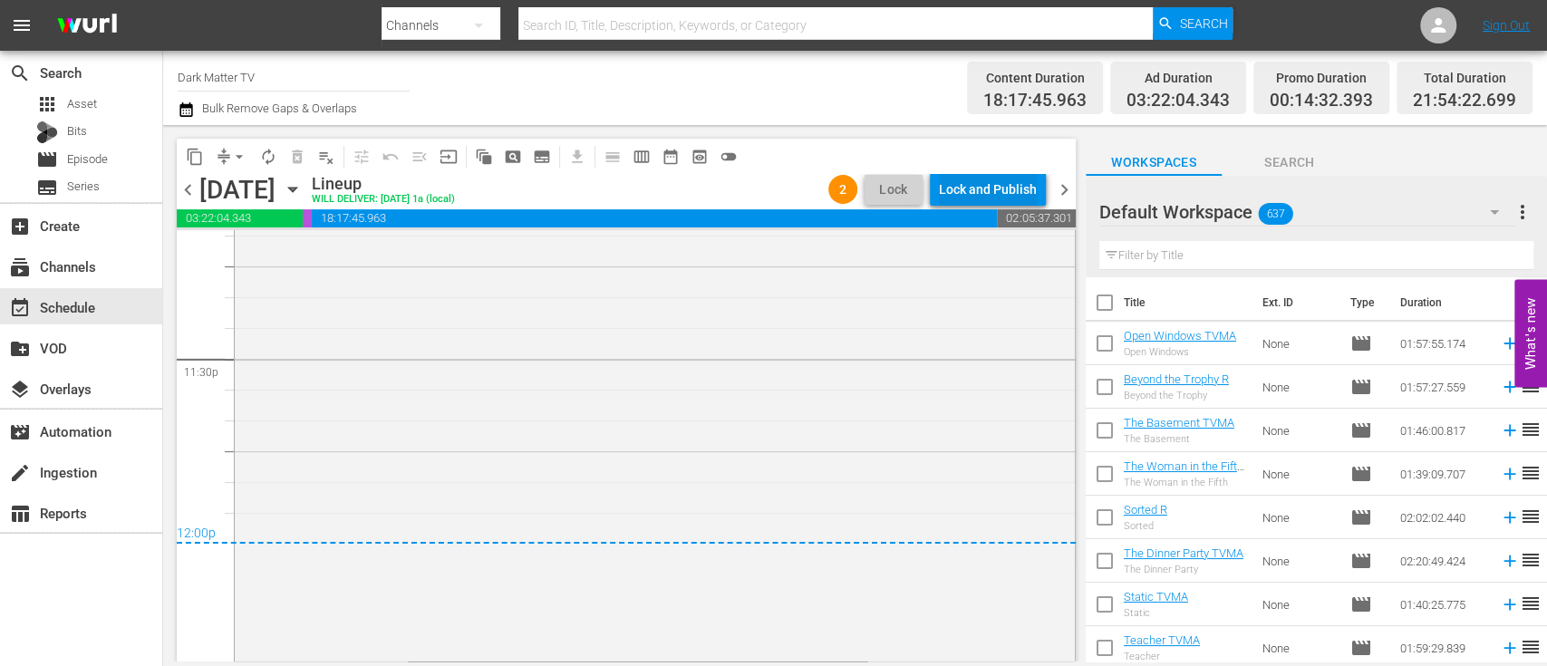
click at [998, 201] on div "Lock and Publish" at bounding box center [988, 189] width 98 height 33
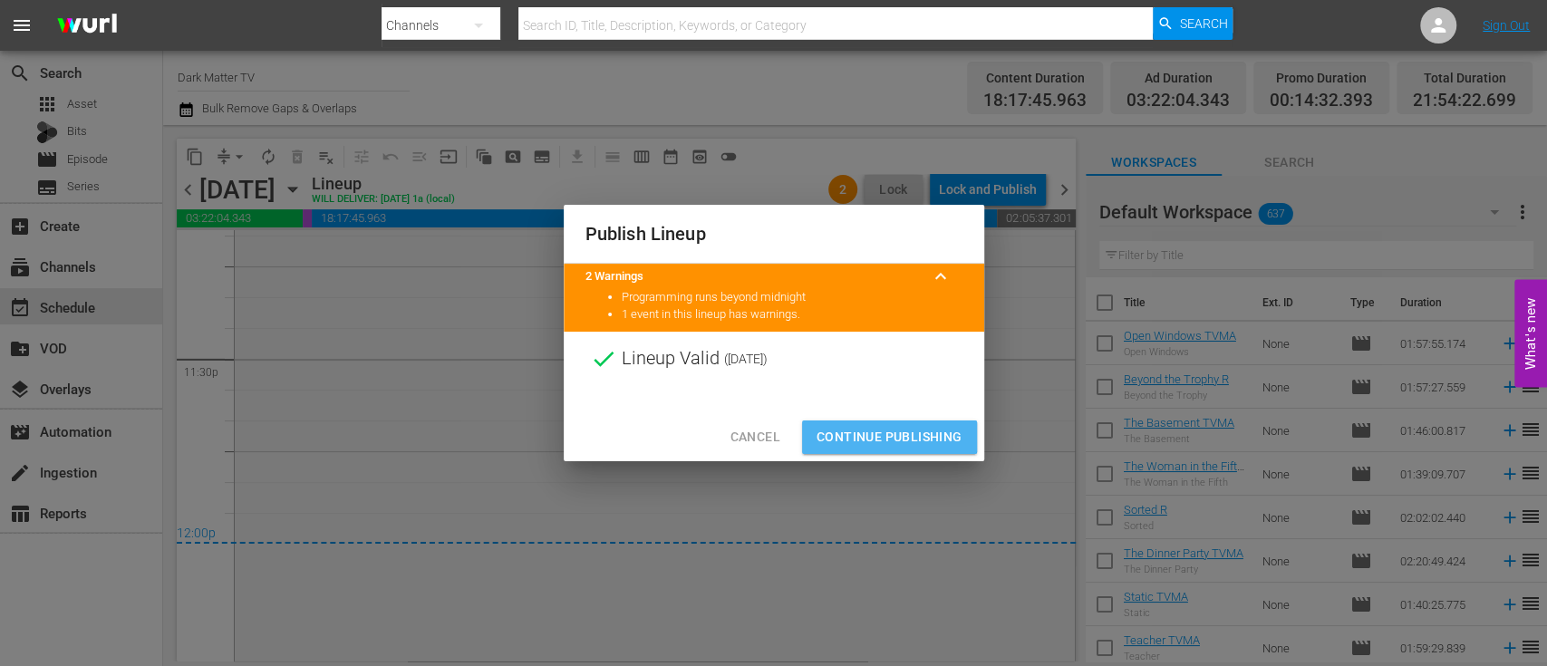
click at [846, 434] on span "Continue Publishing" at bounding box center [889, 437] width 146 height 23
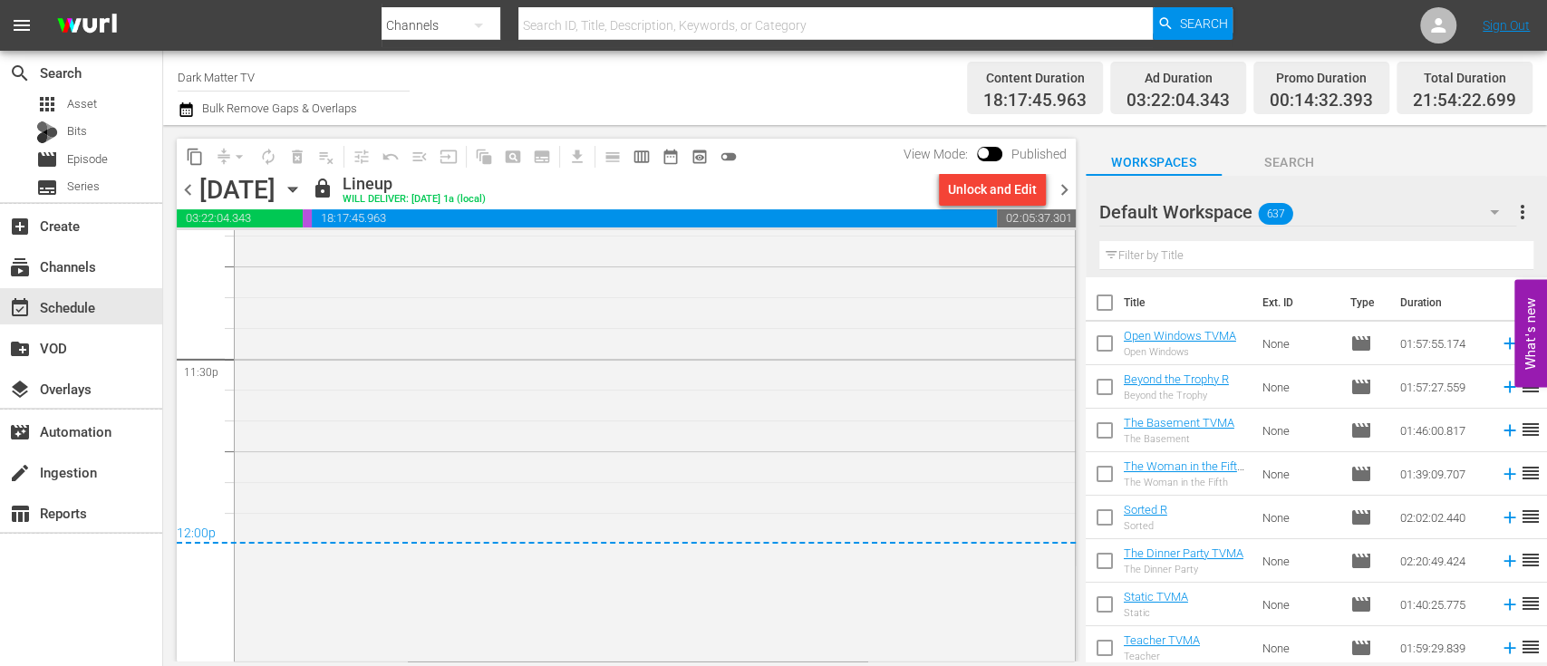
click at [1068, 191] on span "chevron_right" at bounding box center [1064, 190] width 23 height 23
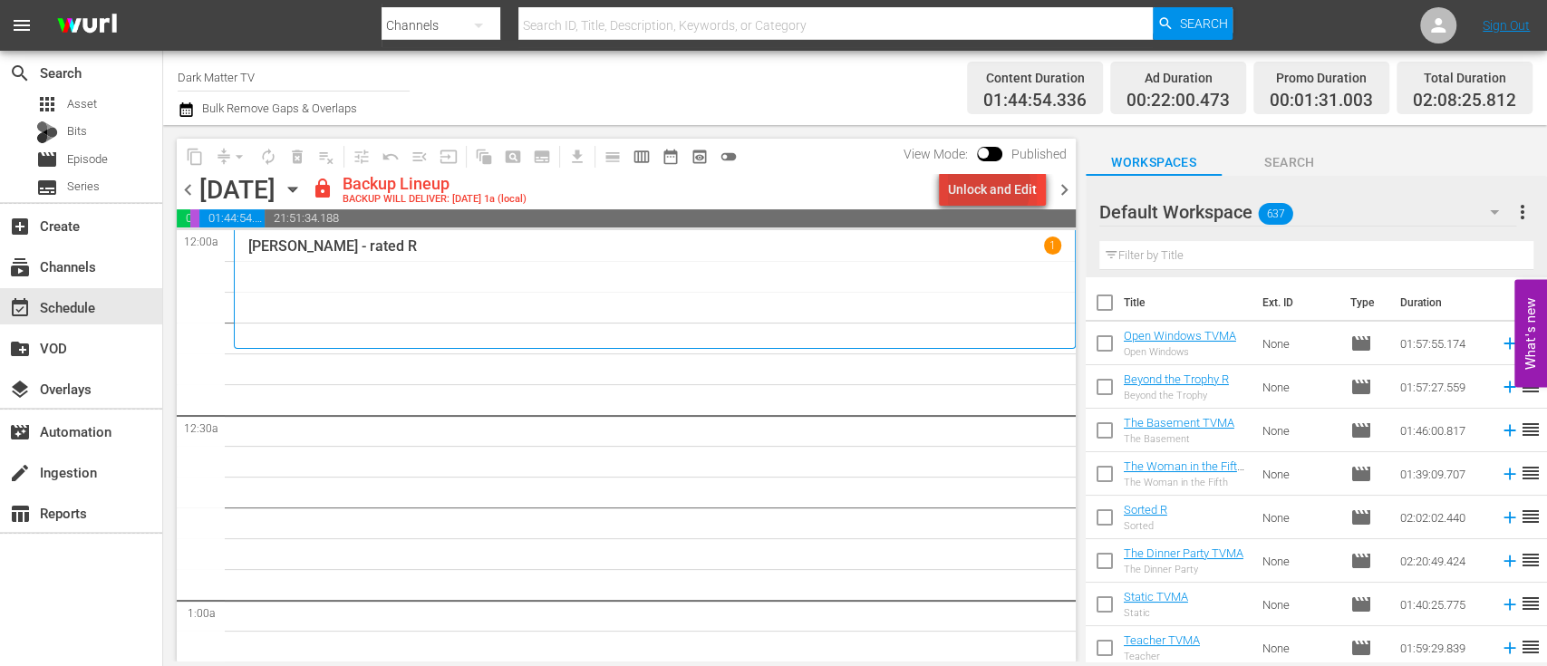
click at [986, 186] on div "Unlock and Edit" at bounding box center [992, 189] width 89 height 33
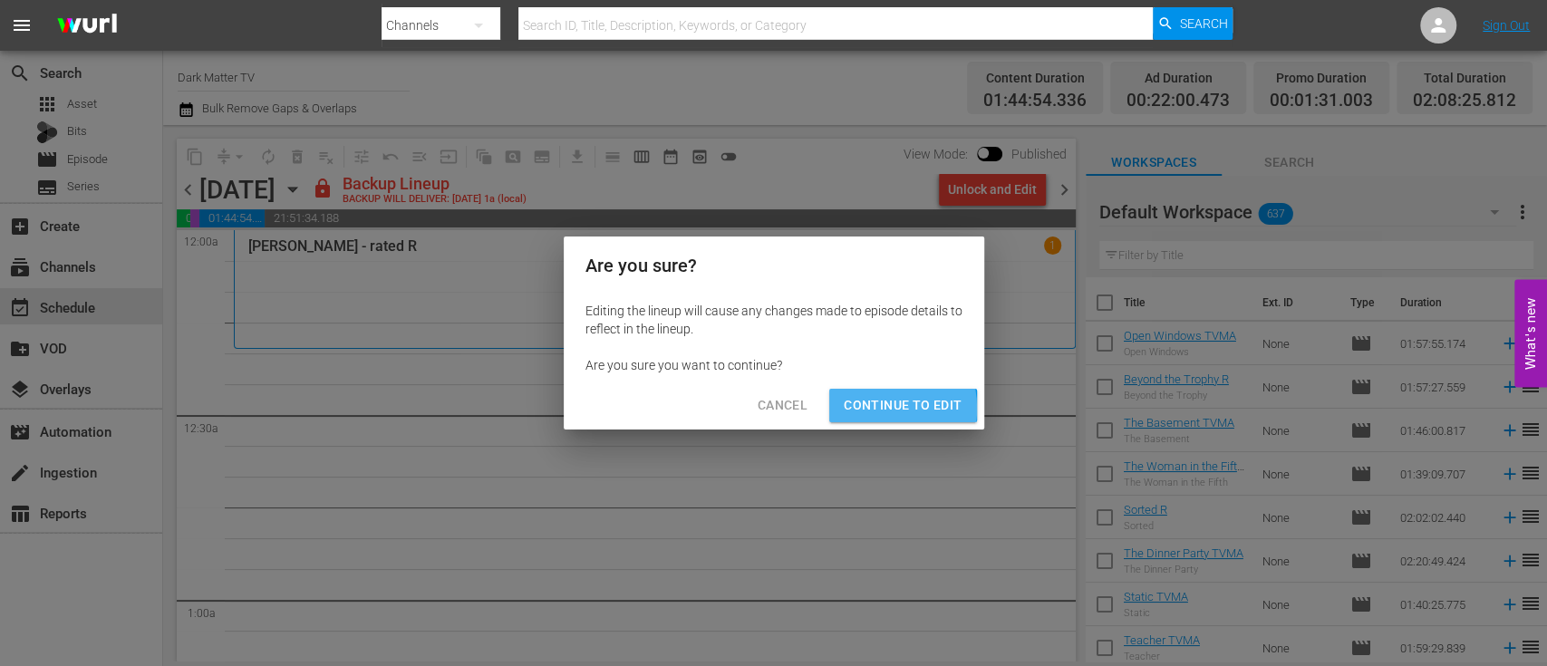
click at [863, 409] on span "Continue to Edit" at bounding box center [903, 405] width 118 height 23
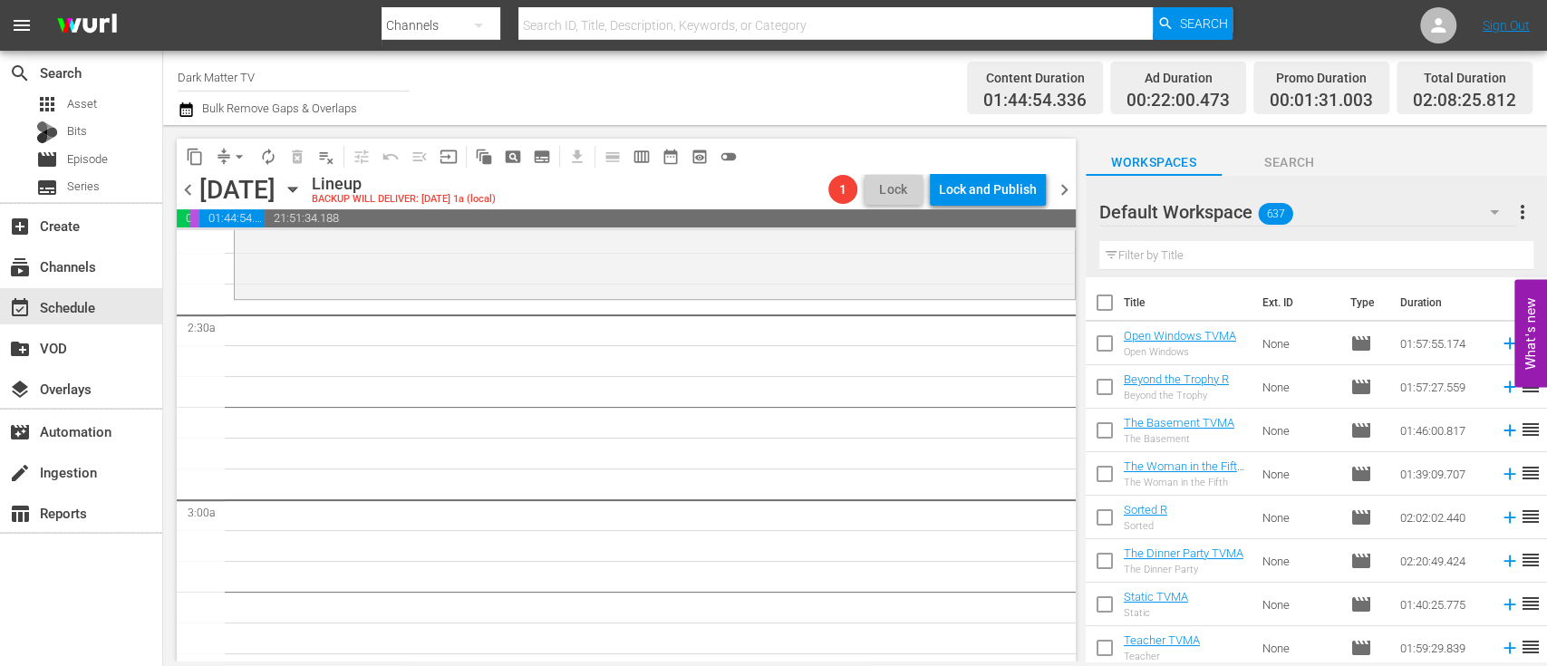
scroll to position [841, 0]
click at [303, 192] on icon "button" at bounding box center [293, 189] width 20 height 20
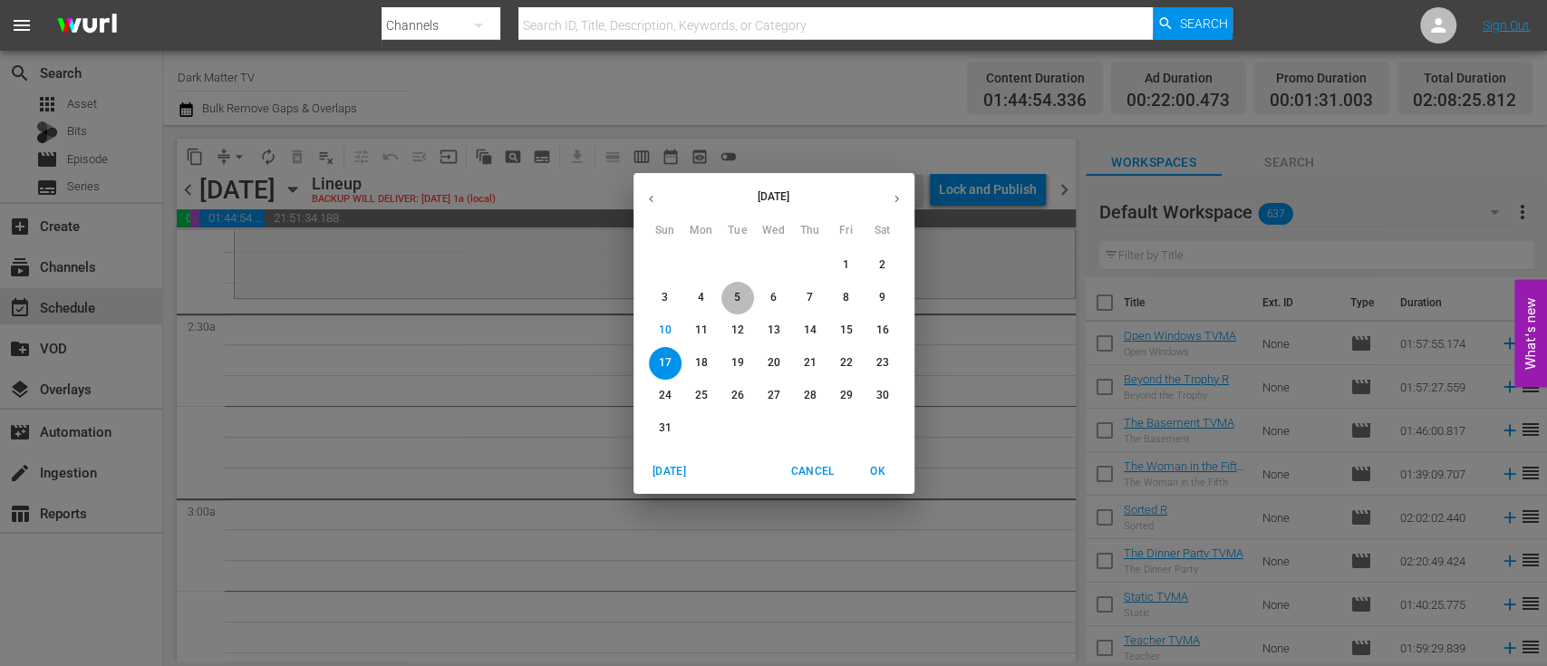
click at [736, 295] on p "5" at bounding box center [737, 297] width 6 height 15
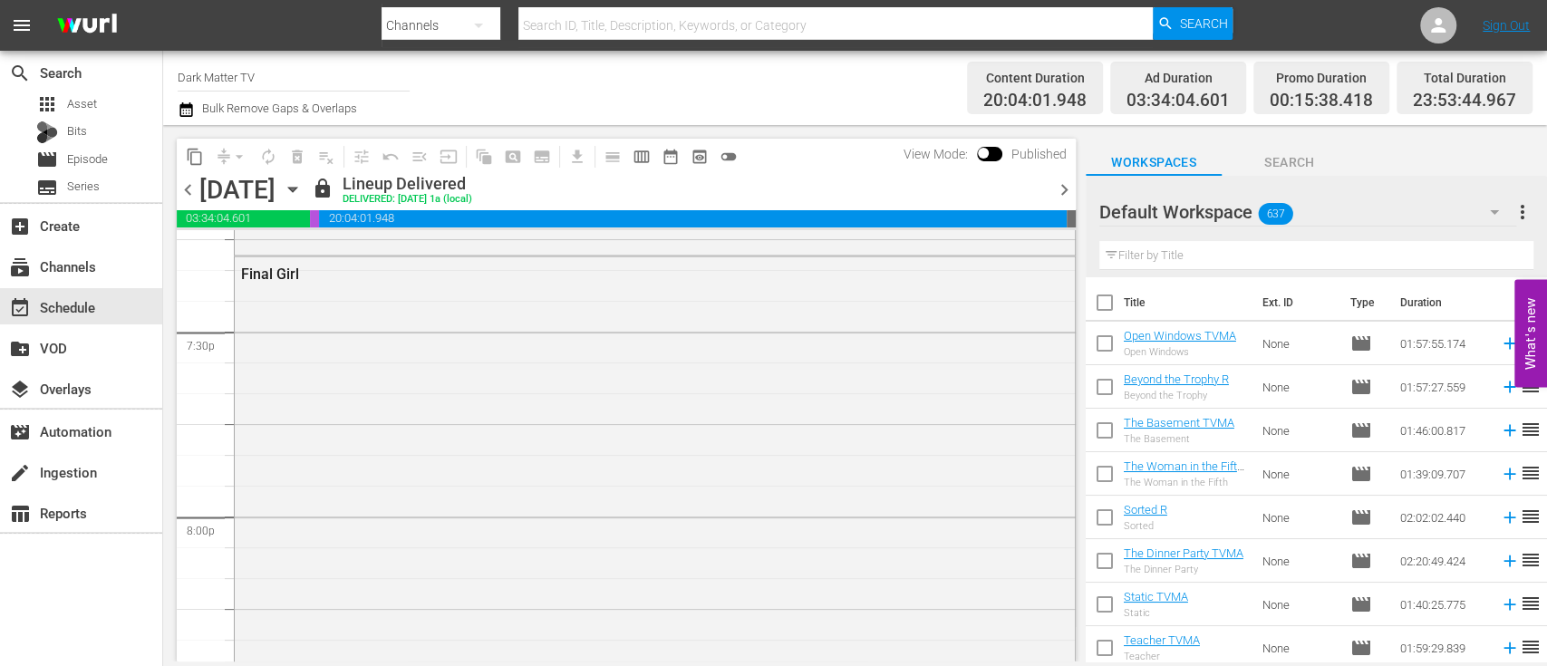
scroll to position [7113, 0]
click at [190, 160] on span "content_copy" at bounding box center [195, 157] width 18 height 18
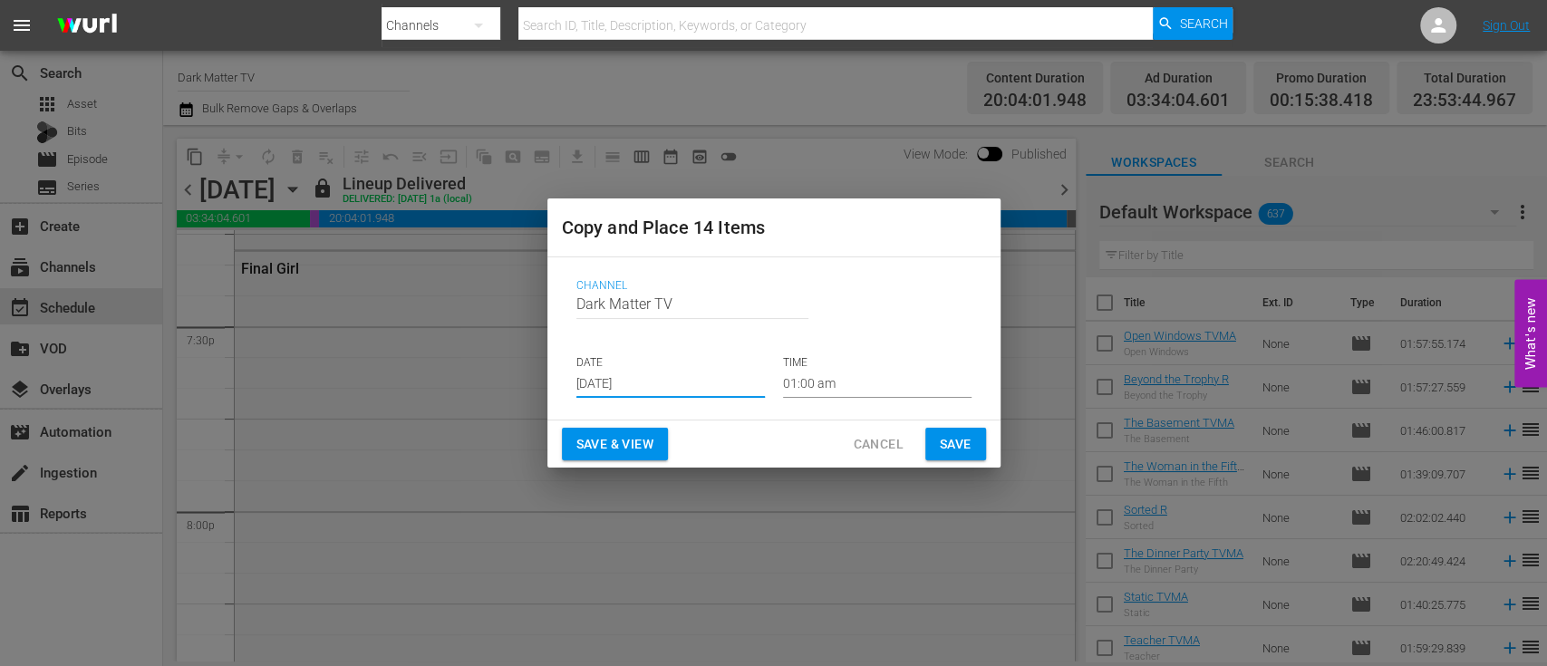
click at [666, 381] on input "[DATE]" at bounding box center [670, 384] width 188 height 27
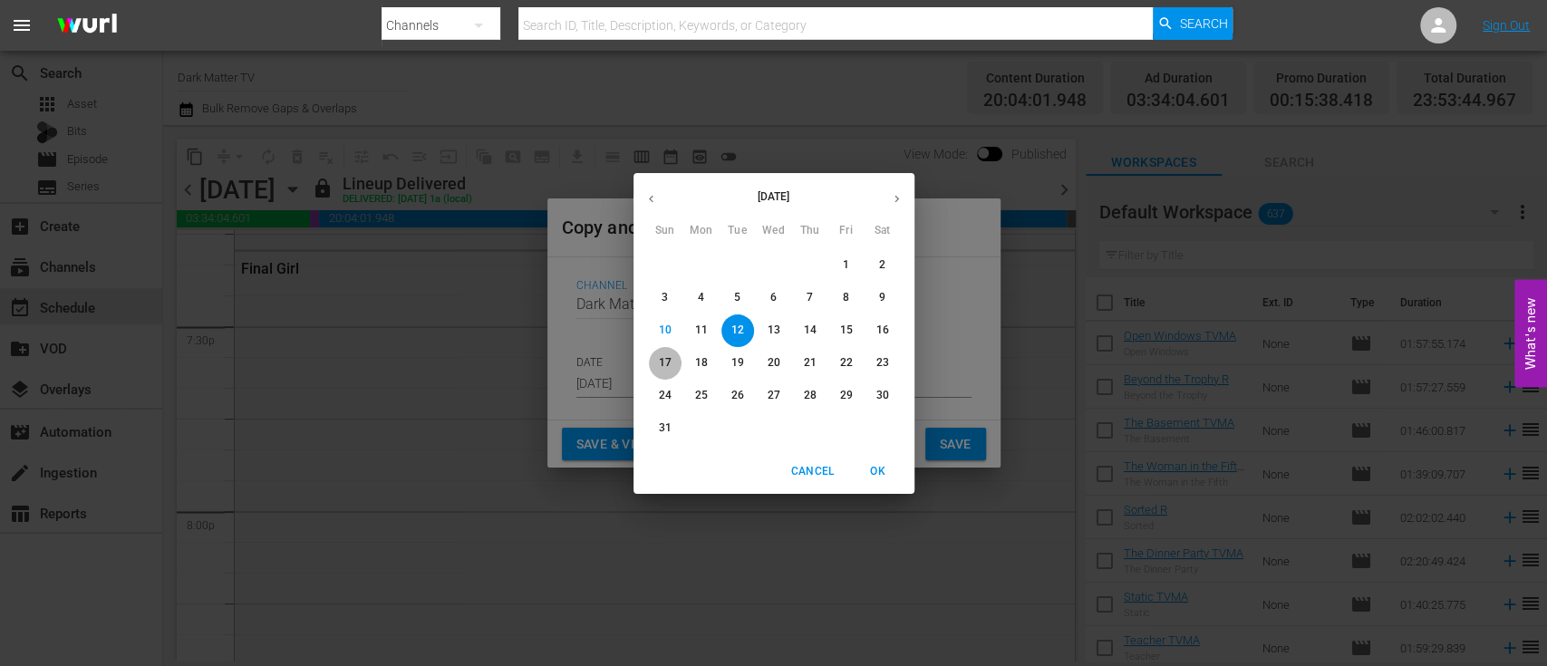
click at [658, 361] on p "17" at bounding box center [664, 362] width 13 height 15
type input "[DATE]"
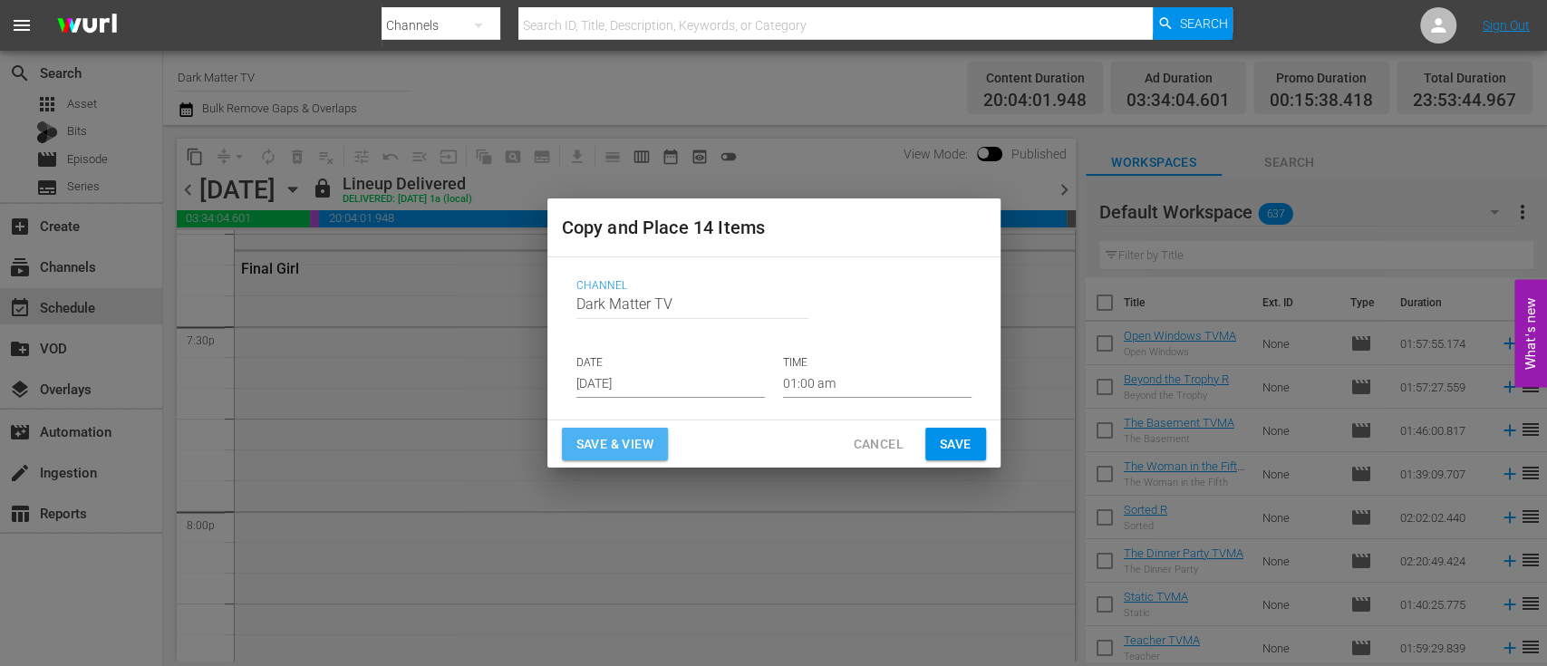
click at [601, 447] on span "Save & View" at bounding box center [614, 444] width 77 height 23
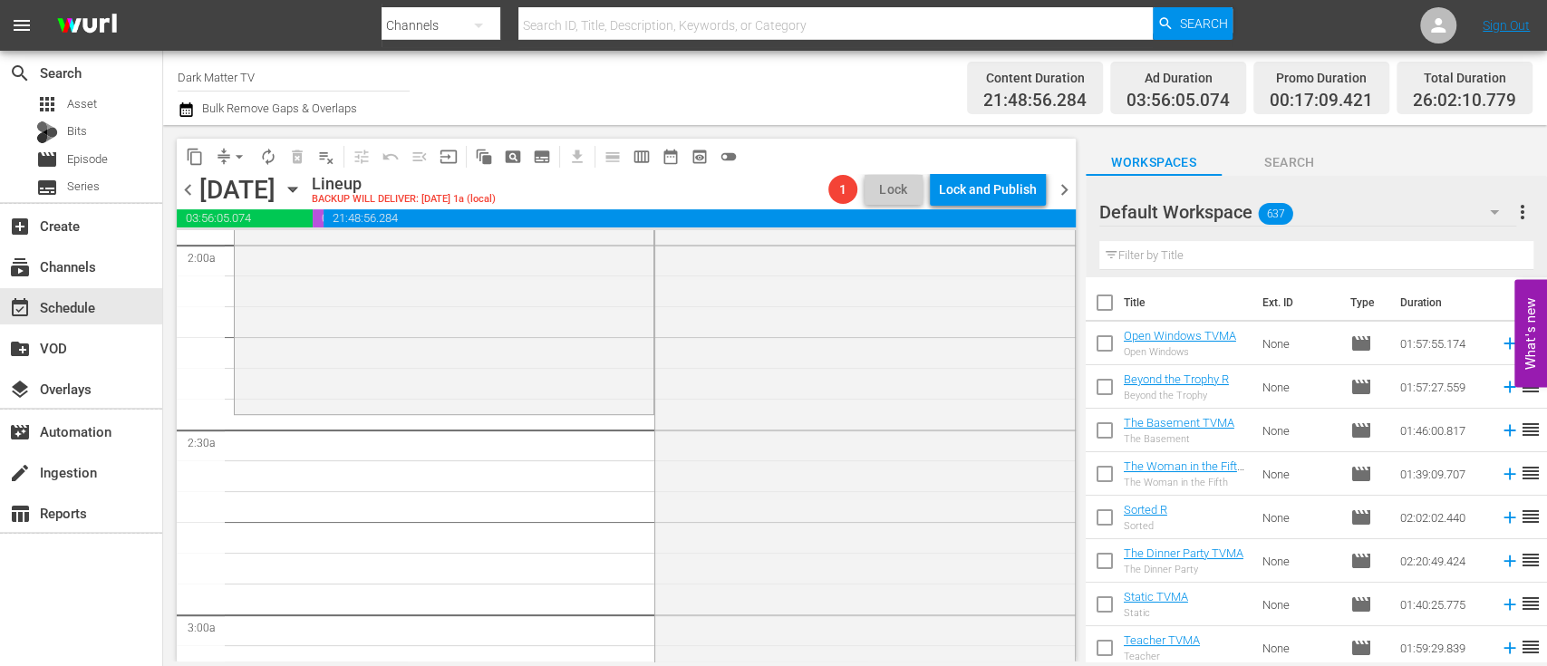
scroll to position [724, 0]
